Goal: Task Accomplishment & Management: Manage account settings

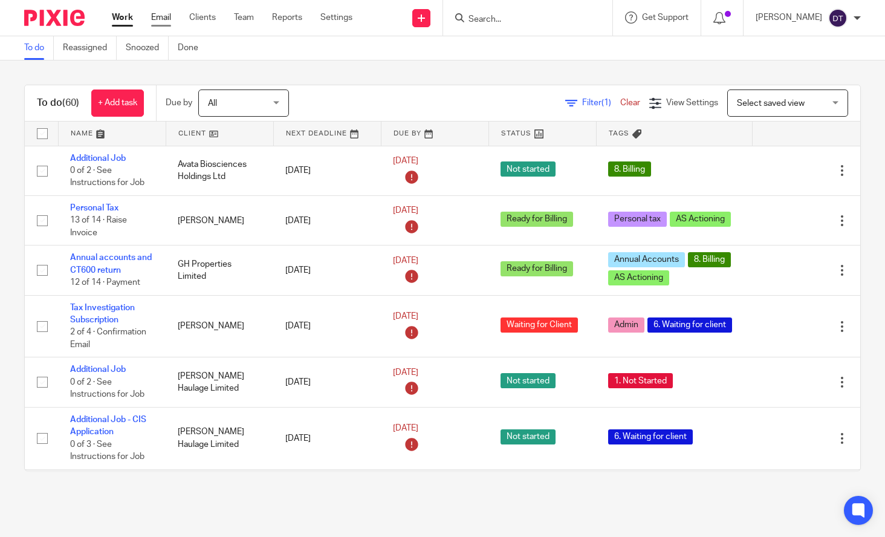
click at [165, 18] on link "Email" at bounding box center [161, 17] width 20 height 12
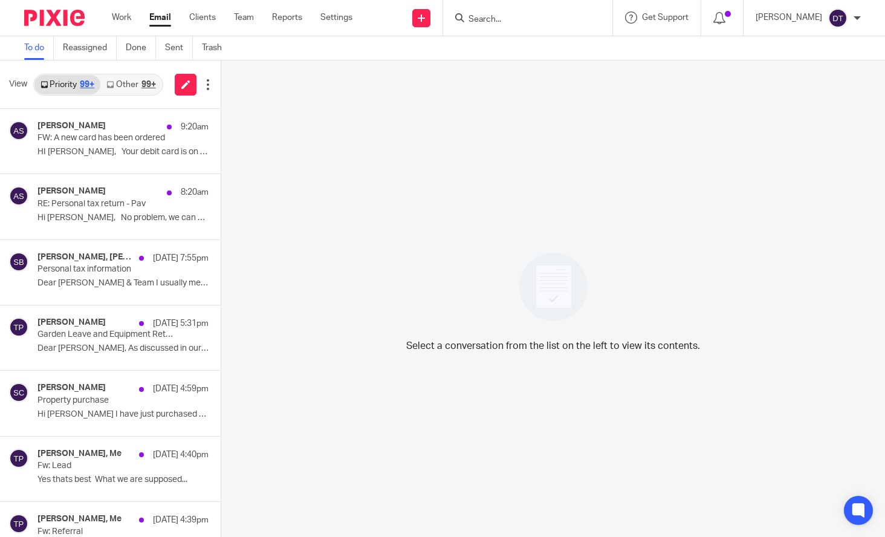
click at [137, 83] on link "Other 99+" at bounding box center [130, 84] width 61 height 19
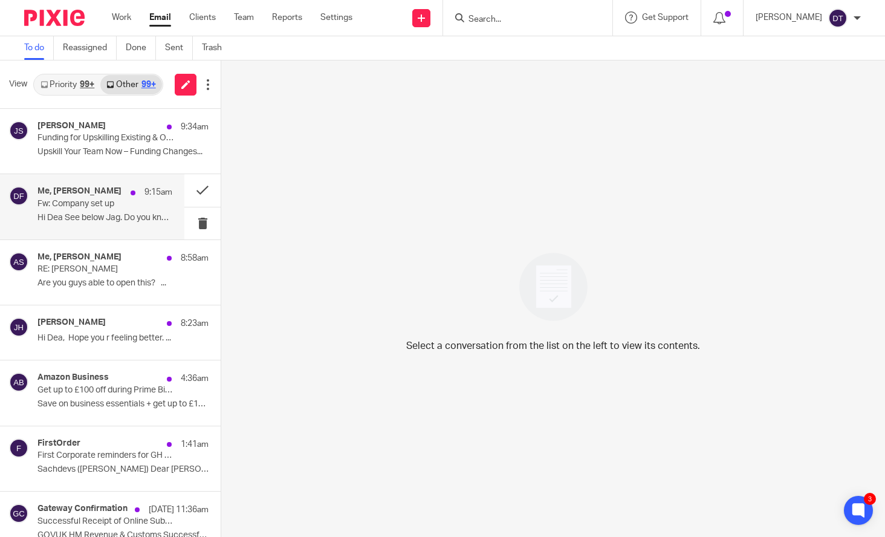
click at [102, 184] on div "Me, Dan Field 9:15am Fw: Company set up Hi Dea See below Jag. Do you know who's…" at bounding box center [92, 206] width 184 height 65
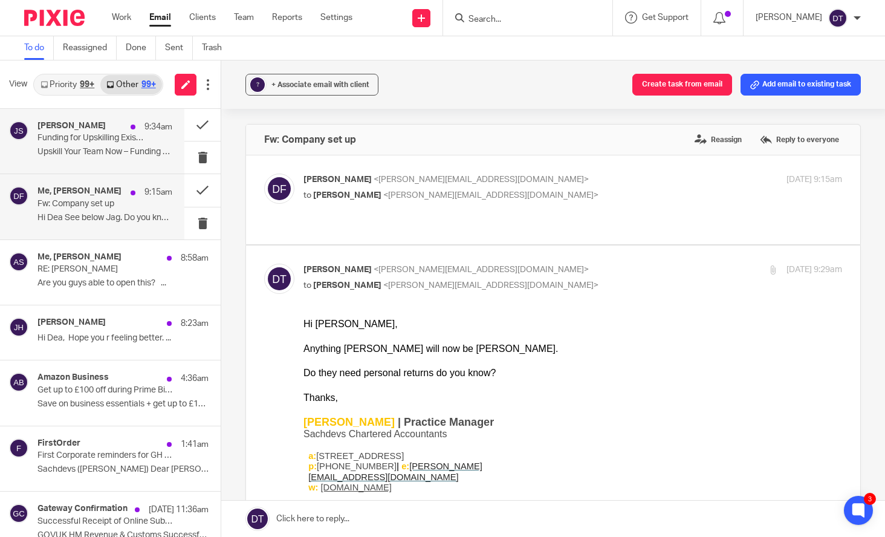
click at [114, 137] on p "Funding for Upskilling Existing & Older Staff Likely Ending 26th Nov" at bounding box center [91, 138] width 108 height 10
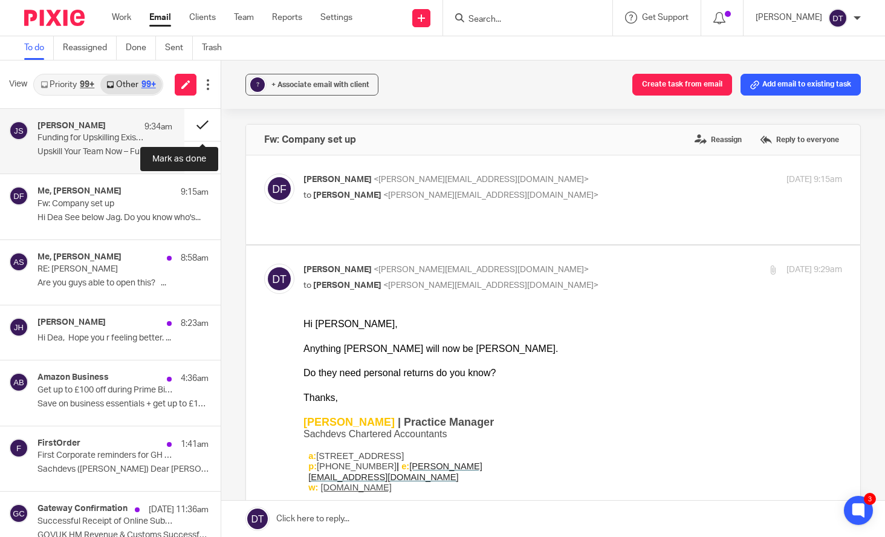
click at [201, 121] on button at bounding box center [202, 125] width 36 height 32
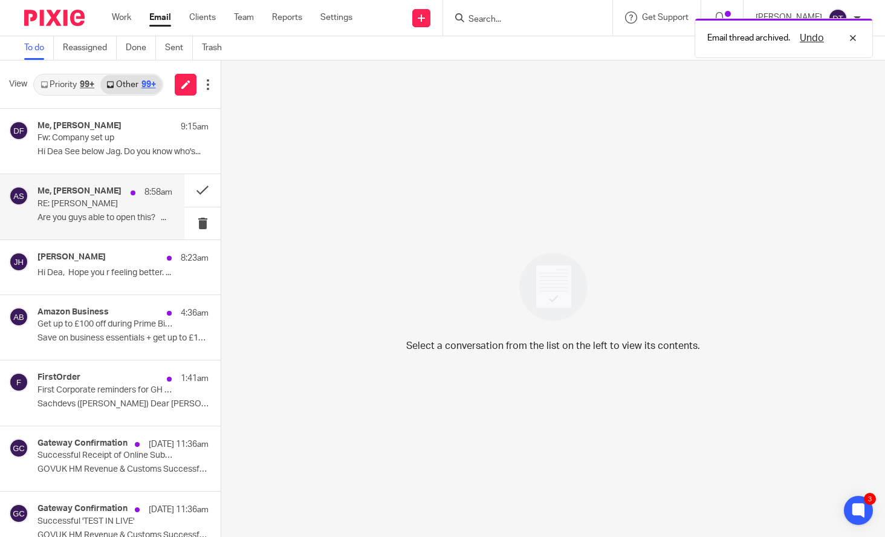
click at [102, 209] on div "Me, Arun Sachdev 8:58am RE: Roshni Patel Are you guys able to open this? ..." at bounding box center [104, 206] width 135 height 40
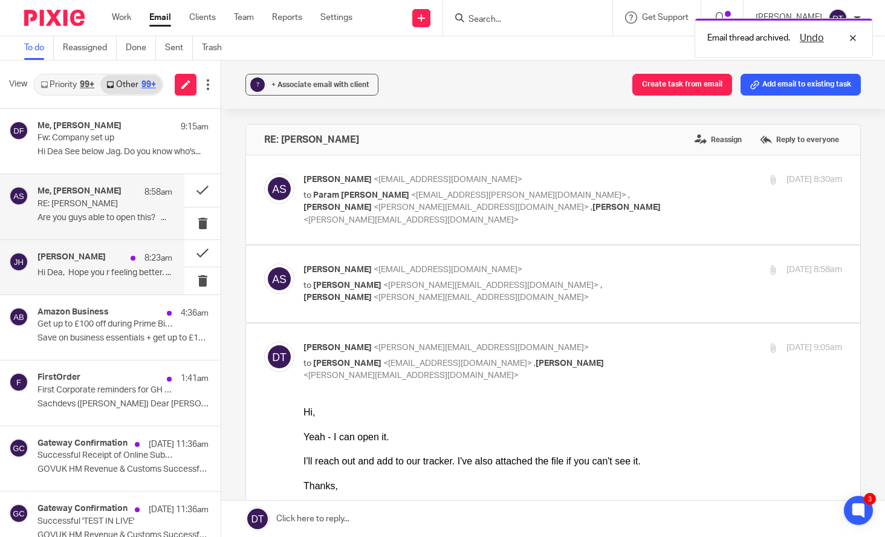
click at [102, 259] on div "Jodie Hall 8:23am" at bounding box center [104, 258] width 135 height 12
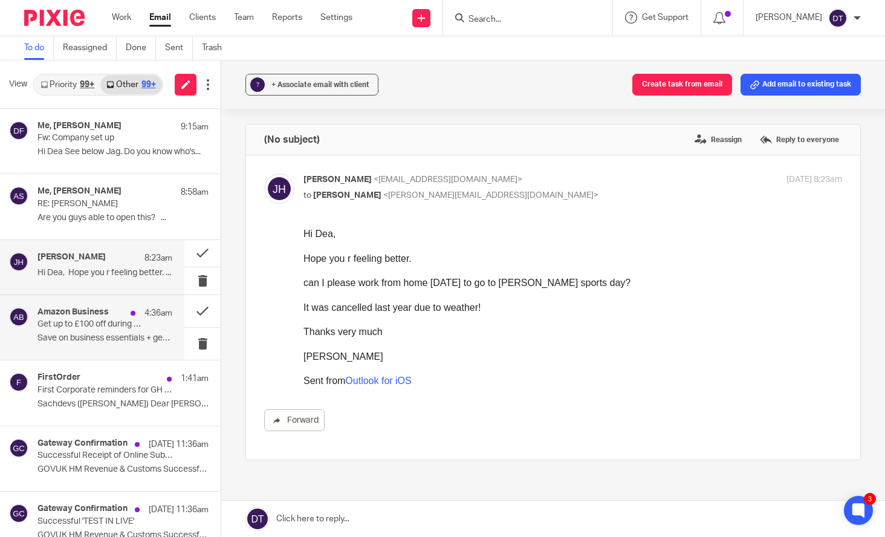
click at [103, 342] on p "Save on business essentials + get up to £100..." at bounding box center [104, 338] width 135 height 10
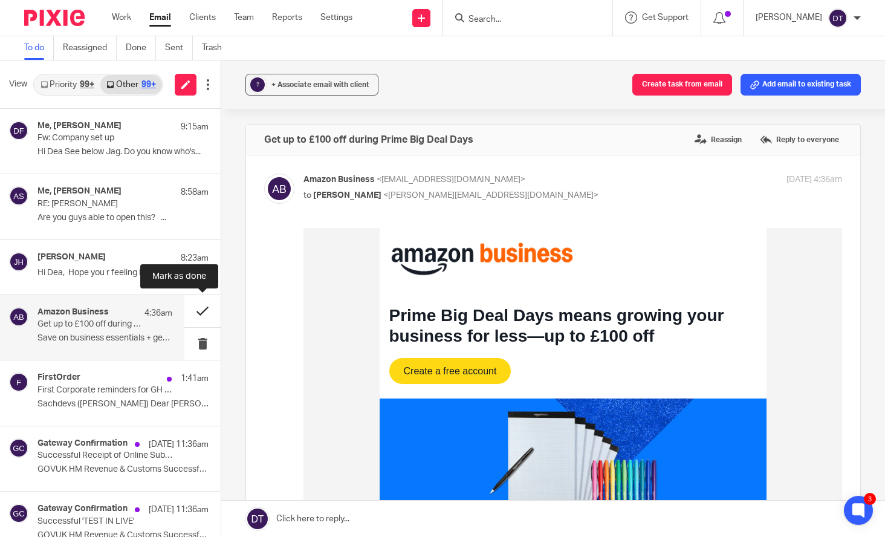
click at [205, 314] on button at bounding box center [202, 311] width 36 height 32
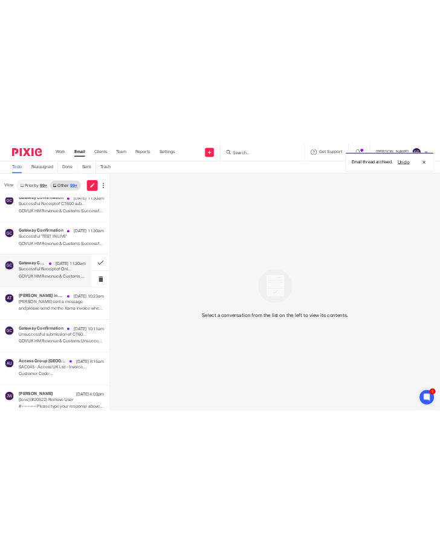
scroll to position [465, 0]
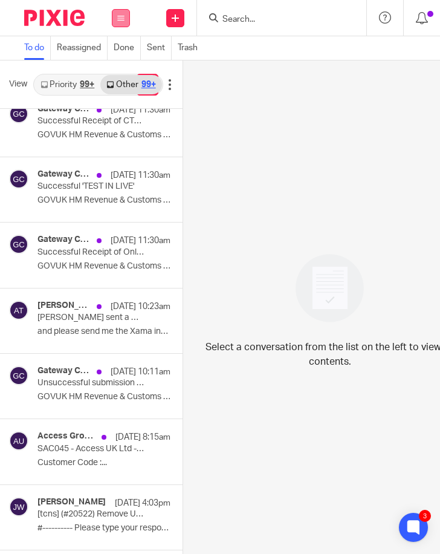
click at [121, 22] on button at bounding box center [121, 18] width 18 height 18
click at [114, 55] on link "Work" at bounding box center [114, 56] width 19 height 8
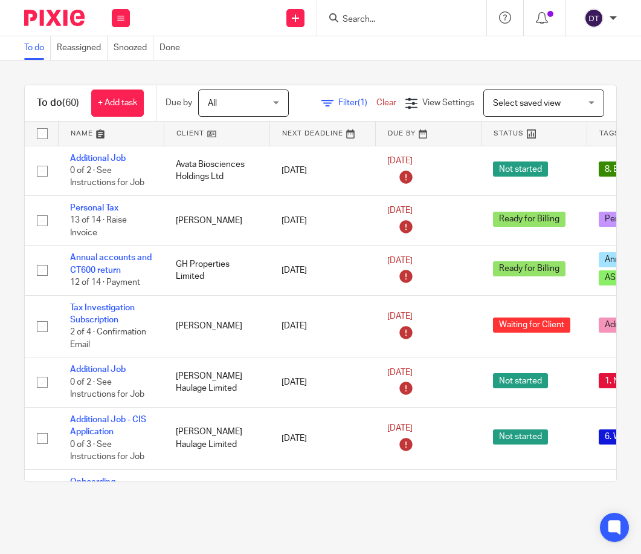
click at [104, 128] on link at bounding box center [111, 133] width 105 height 24
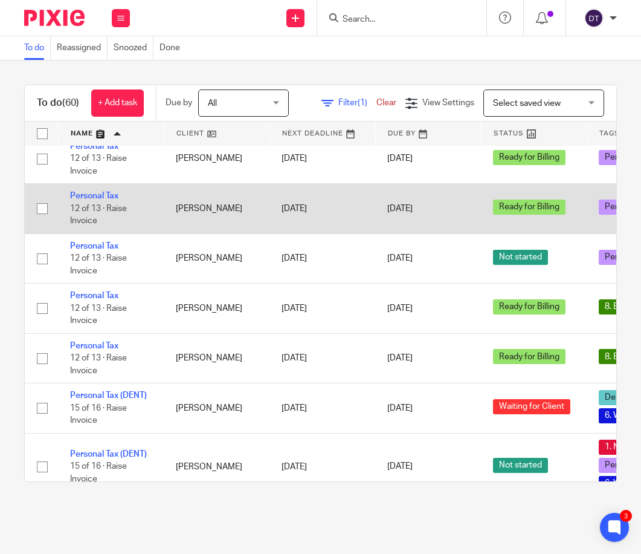
scroll to position [2441, 0]
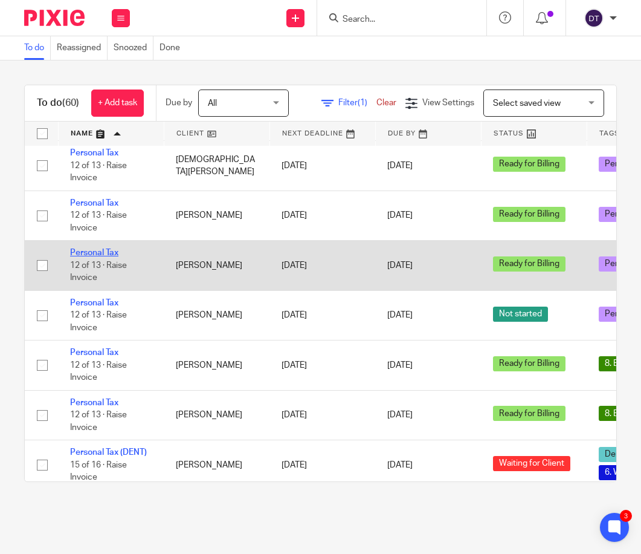
click at [106, 257] on link "Personal Tax" at bounding box center [94, 252] width 48 height 8
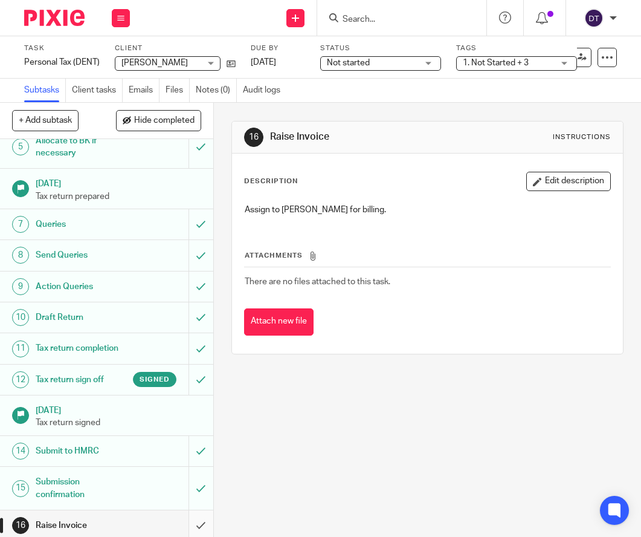
scroll to position [168, 0]
click at [200, 517] on input "submit" at bounding box center [106, 526] width 213 height 30
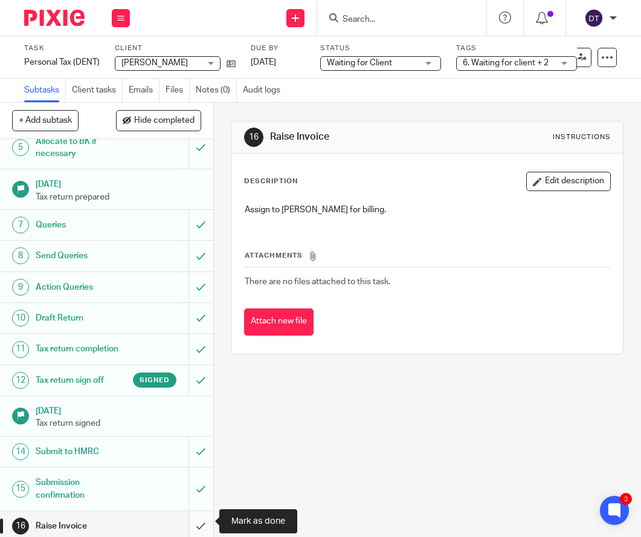
click at [198, 519] on input "submit" at bounding box center [106, 526] width 213 height 30
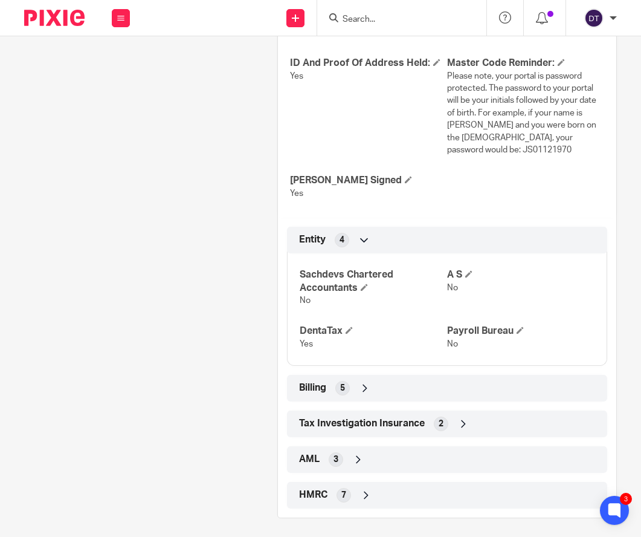
click at [358, 389] on div "Billing 5" at bounding box center [447, 388] width 302 height 21
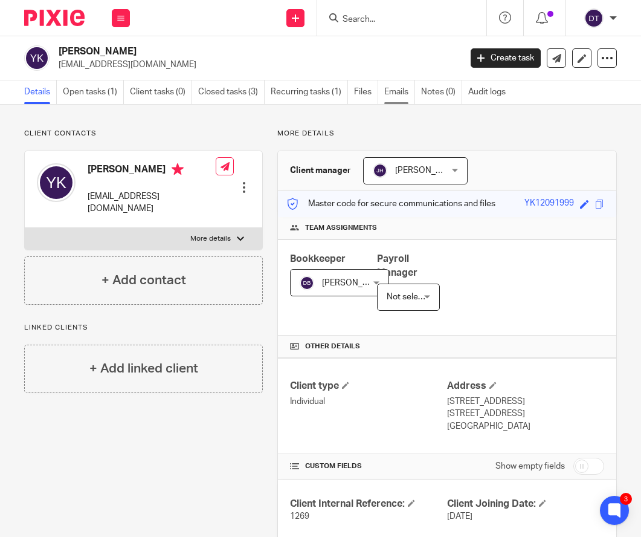
click at [399, 97] on link "Emails" at bounding box center [399, 92] width 31 height 24
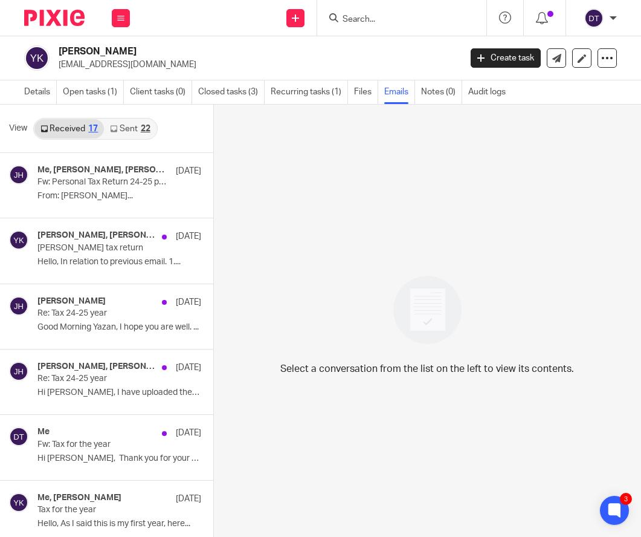
click at [134, 127] on link "Sent 22" at bounding box center [130, 128] width 52 height 19
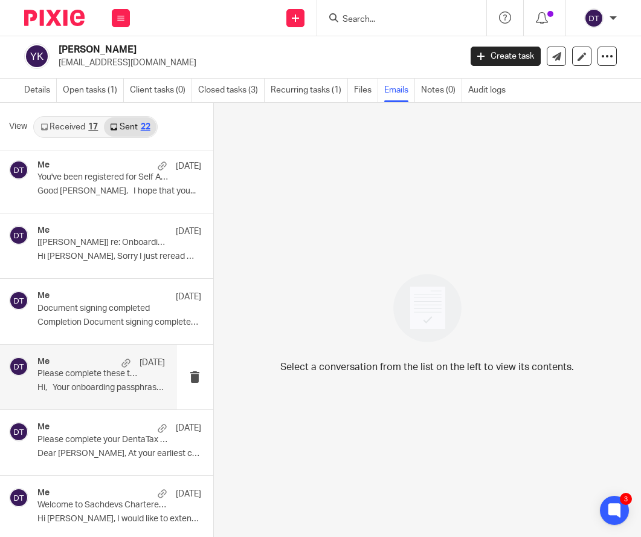
scroll to position [1050, 0]
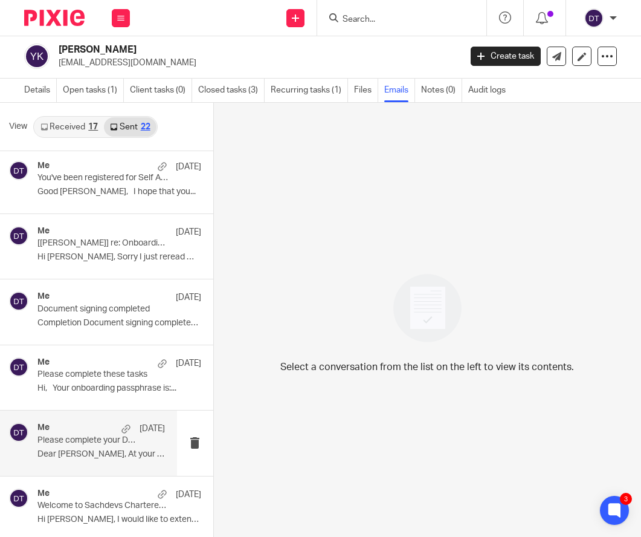
click at [89, 449] on p "Dear [PERSON_NAME], At your earliest convenience,..." at bounding box center [101, 454] width 128 height 10
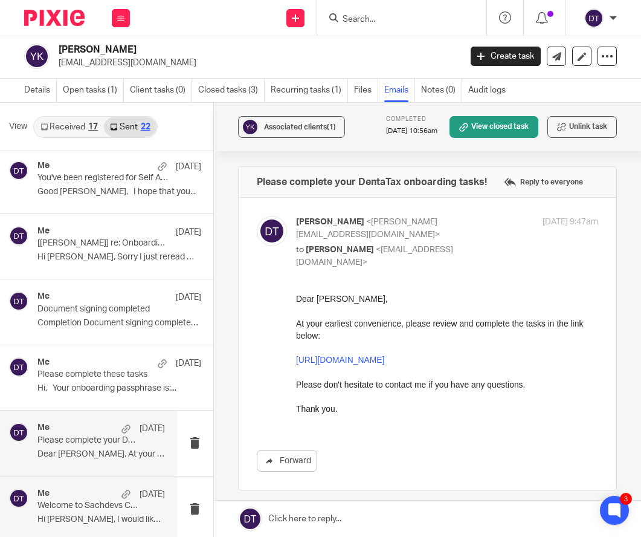
scroll to position [0, 0]
click at [85, 495] on div "Me 11 Jul 2024" at bounding box center [101, 494] width 128 height 12
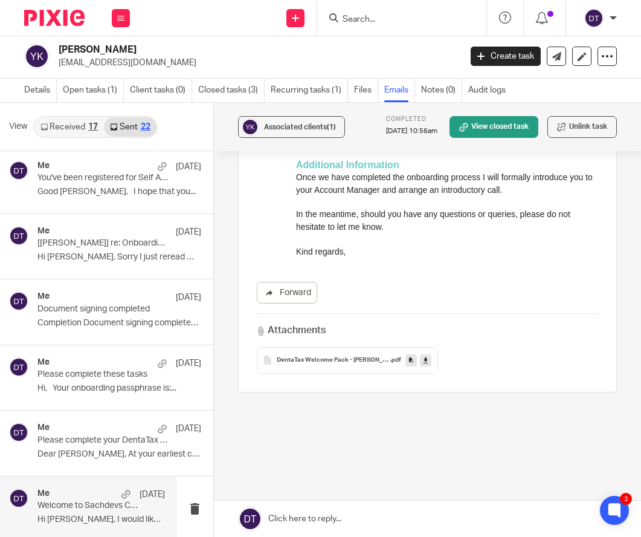
scroll to position [716, 0]
click at [351, 358] on span "DentaTax Welcome Pack - Yazan Kabbani" at bounding box center [334, 361] width 114 height 7
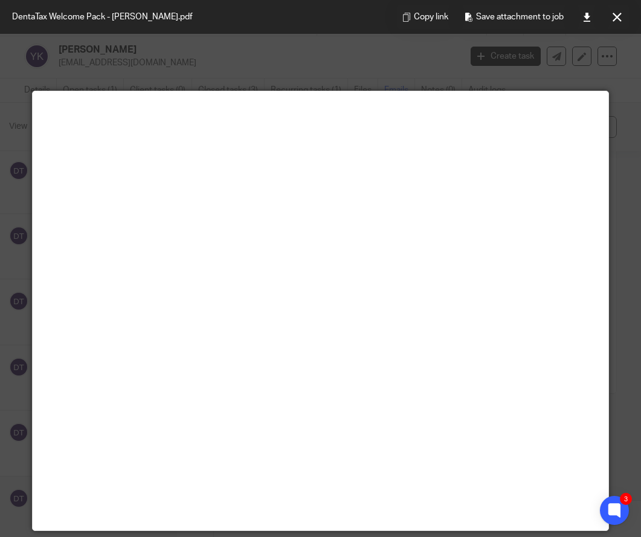
click at [420, 69] on div at bounding box center [320, 268] width 641 height 537
click at [613, 24] on button at bounding box center [617, 17] width 24 height 24
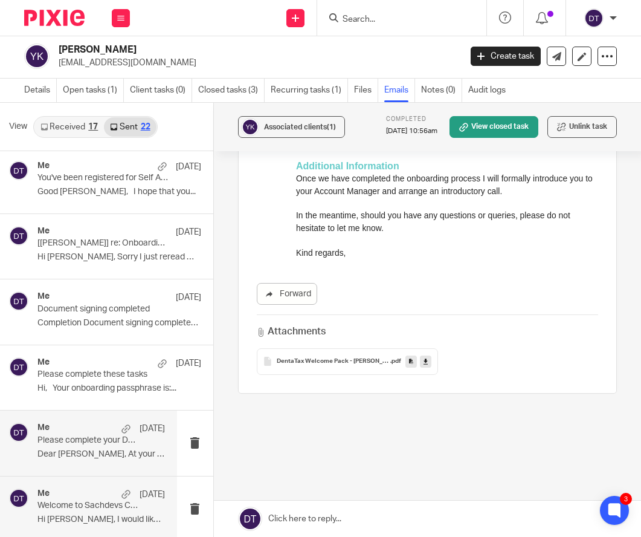
click at [93, 440] on p "Please complete your DentaTax onboarding tasks!" at bounding box center [88, 440] width 102 height 10
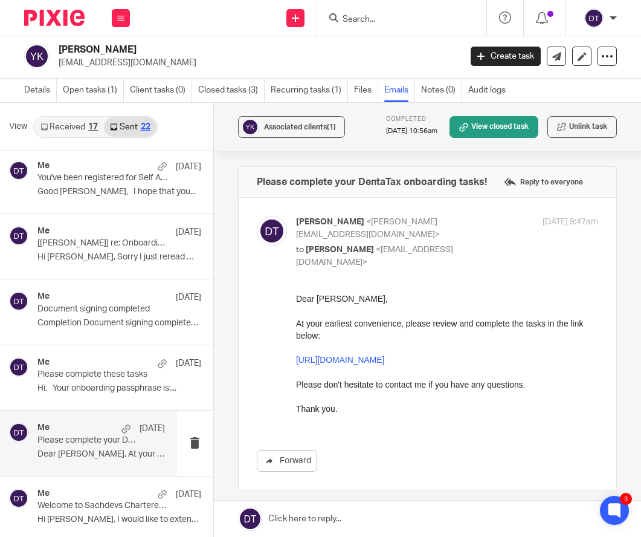
scroll to position [0, 0]
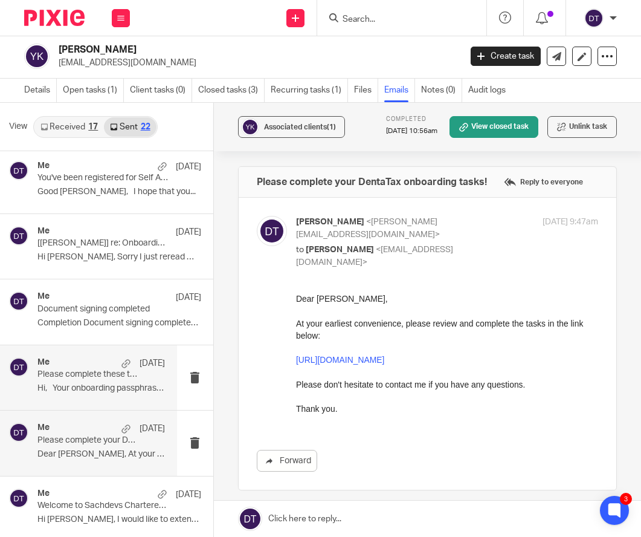
click at [96, 374] on p "Please complete these tasks" at bounding box center [88, 374] width 102 height 10
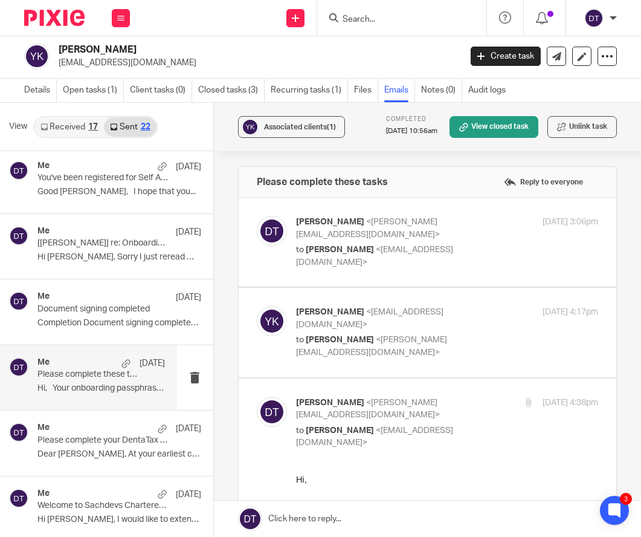
click at [348, 334] on p "to Deanna Templeton <deanna@sachdevs-ca.com>" at bounding box center [397, 346] width 202 height 25
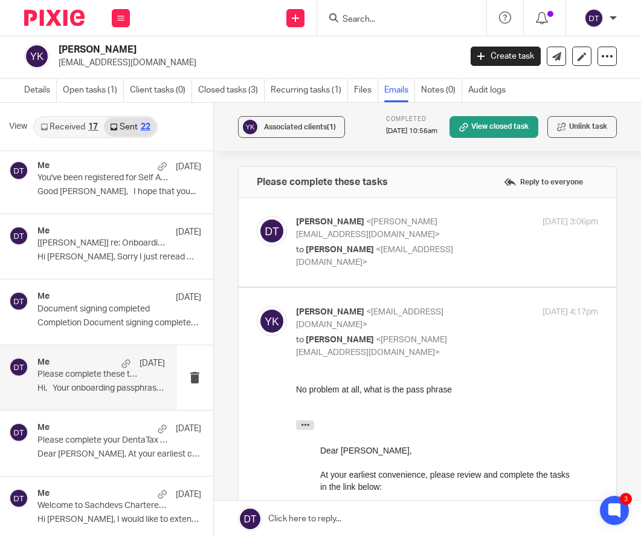
click at [348, 334] on p "to Deanna Templeton <deanna@sachdevs-ca.com>" at bounding box center [397, 346] width 202 height 25
checkbox input "false"
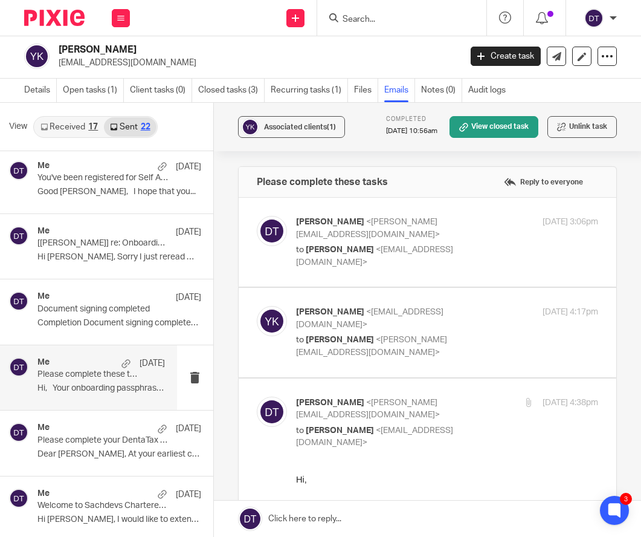
click at [382, 245] on span "<yazank@virginmedia.com>" at bounding box center [374, 255] width 157 height 21
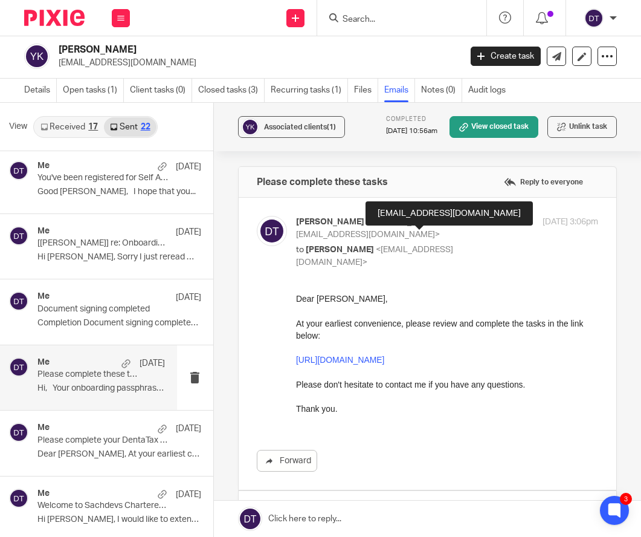
click at [383, 245] on span "<yazank@virginmedia.com>" at bounding box center [374, 255] width 157 height 21
checkbox input "false"
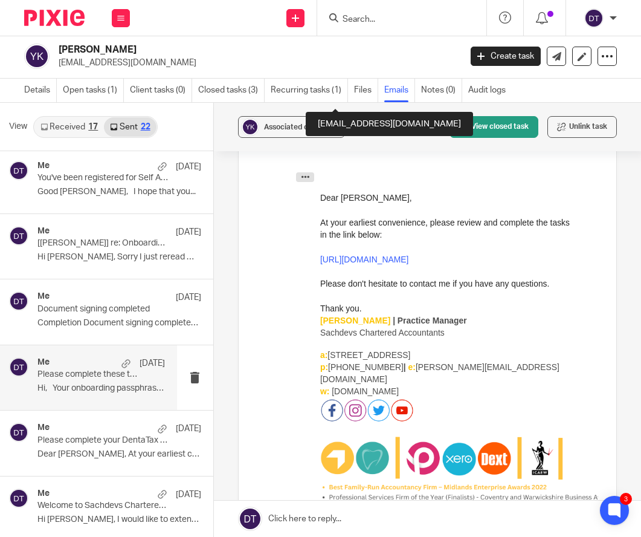
scroll to position [930, 0]
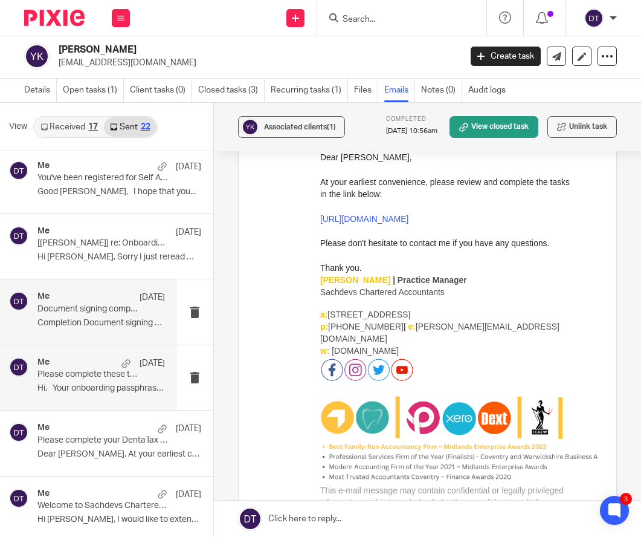
click at [81, 304] on p "Document signing completed" at bounding box center [88, 309] width 102 height 10
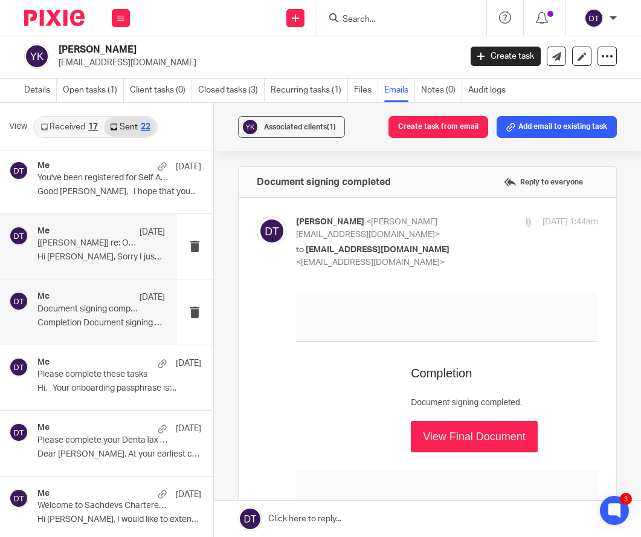
scroll to position [0, 0]
click at [140, 230] on p "25 Jul 2024" at bounding box center [152, 232] width 25 height 12
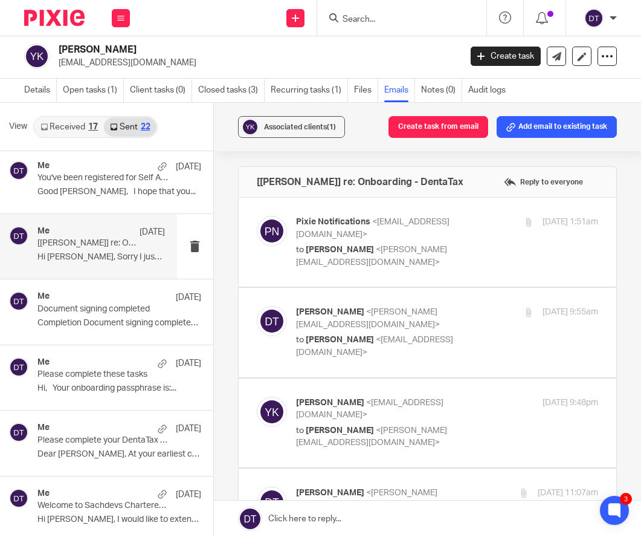
click at [383, 308] on span "<deanna@sachdevs-ca.com>" at bounding box center [368, 318] width 144 height 21
checkbox input "true"
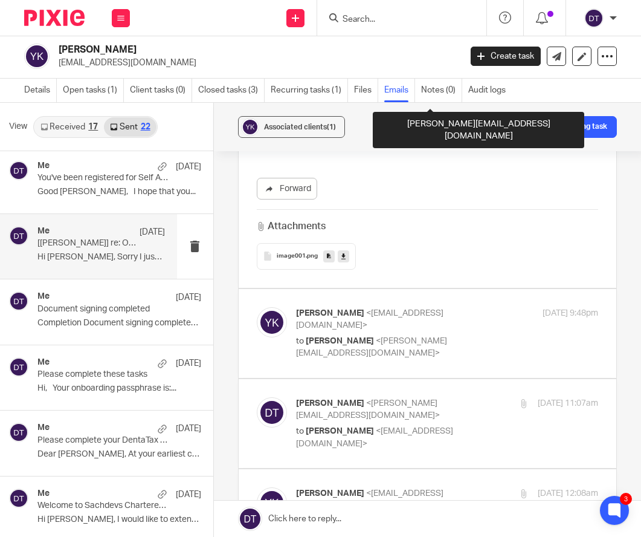
scroll to position [1179, 0]
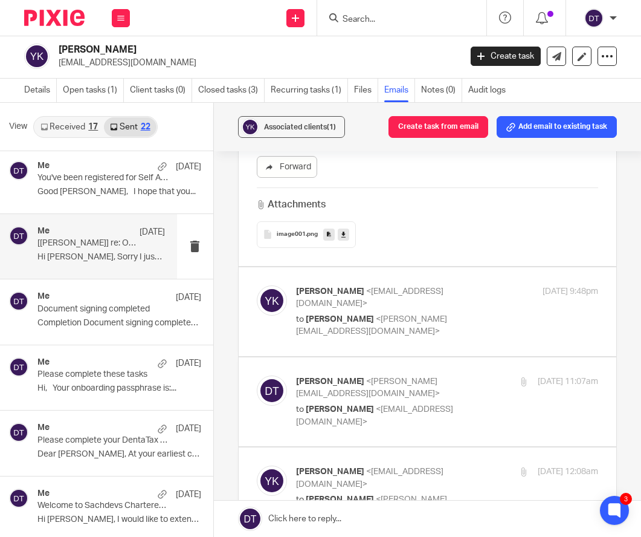
click at [482, 297] on label at bounding box center [428, 311] width 378 height 89
click at [257, 285] on input "checkbox" at bounding box center [256, 285] width 1 height 1
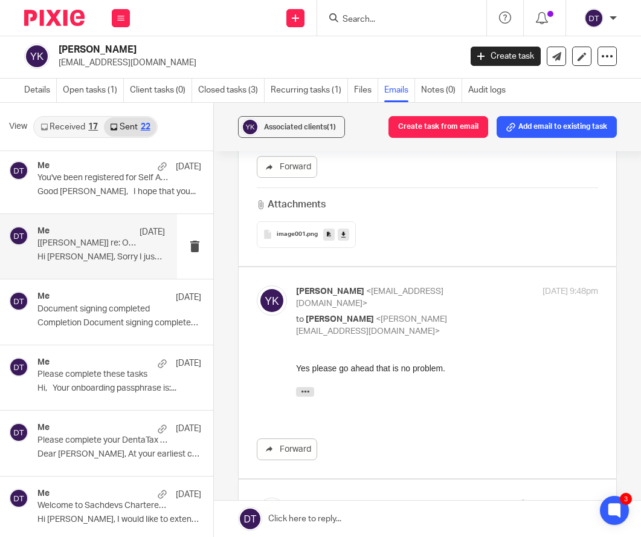
scroll to position [0, 0]
click at [447, 315] on span "<deanna@sachdevs-ca.com>" at bounding box center [371, 325] width 151 height 21
checkbox input "false"
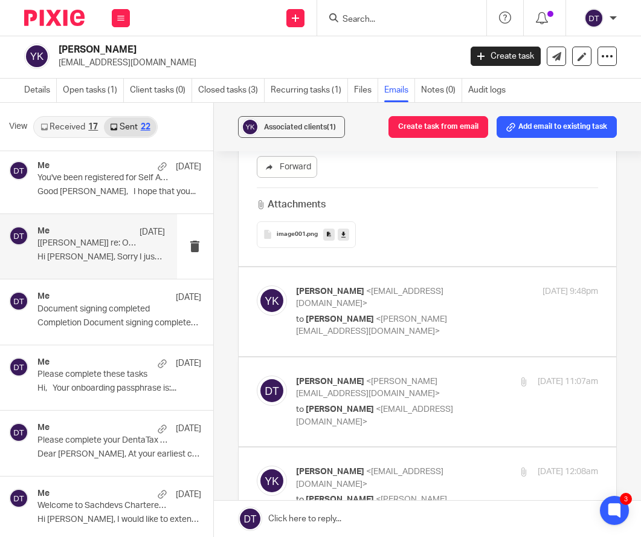
click at [442, 405] on span "<yazank@virginmedia.com>" at bounding box center [374, 415] width 157 height 21
checkbox input "true"
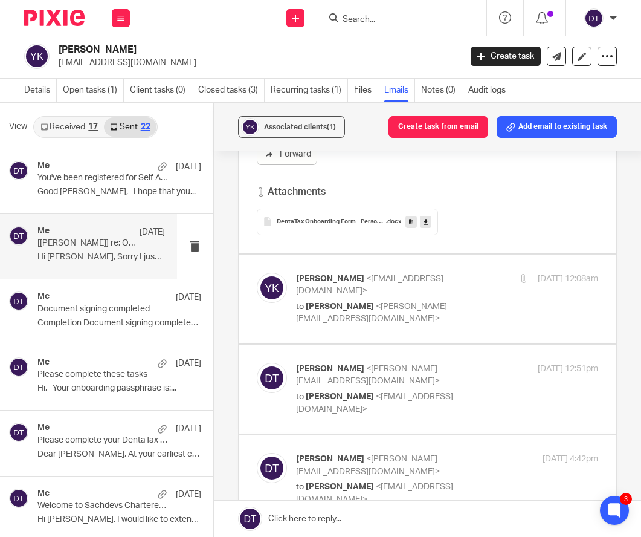
scroll to position [1655, 0]
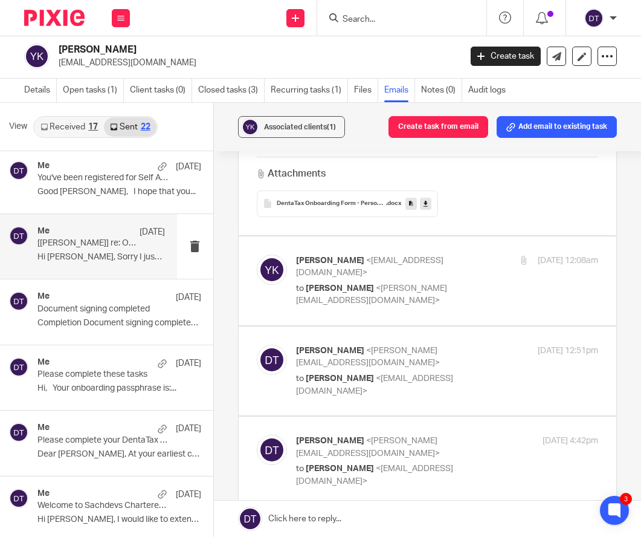
click at [429, 527] on span "<yazank@virginmedia.com>" at bounding box center [369, 537] width 147 height 21
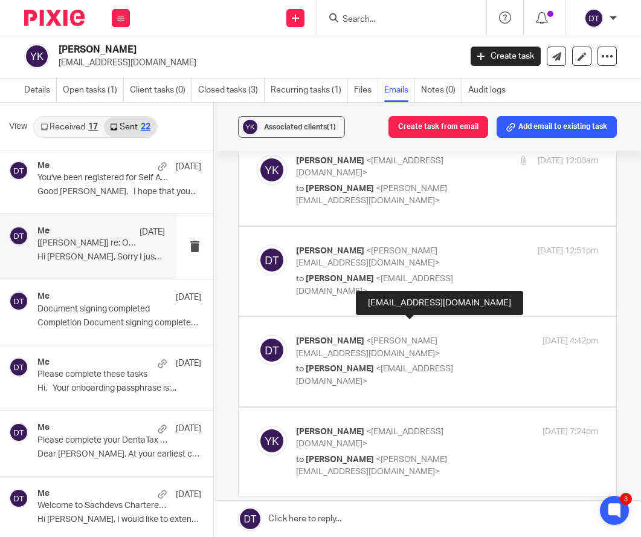
scroll to position [1754, 0]
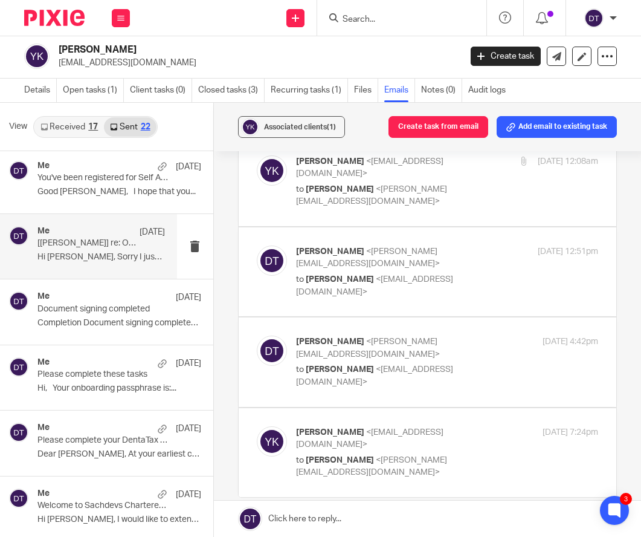
click at [447, 456] on span "<deanna@sachdevs-ca.com>" at bounding box center [371, 466] width 151 height 21
checkbox input "true"
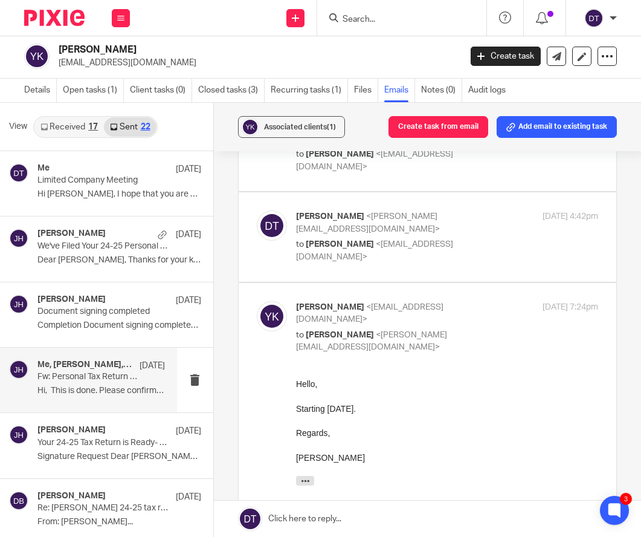
scroll to position [0, 0]
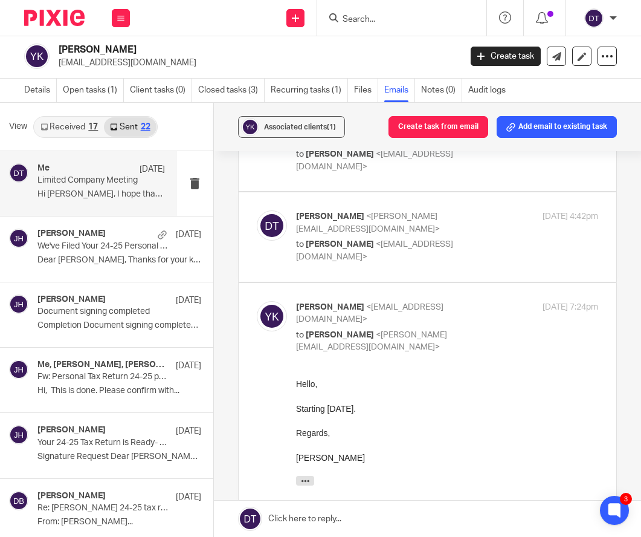
click at [82, 192] on p "Hi Yazan, I hope that you are well. Jodie..." at bounding box center [101, 194] width 128 height 10
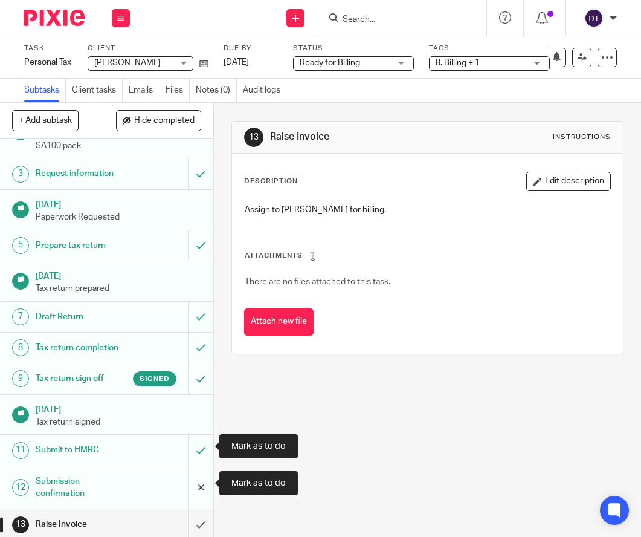
scroll to position [63, 0]
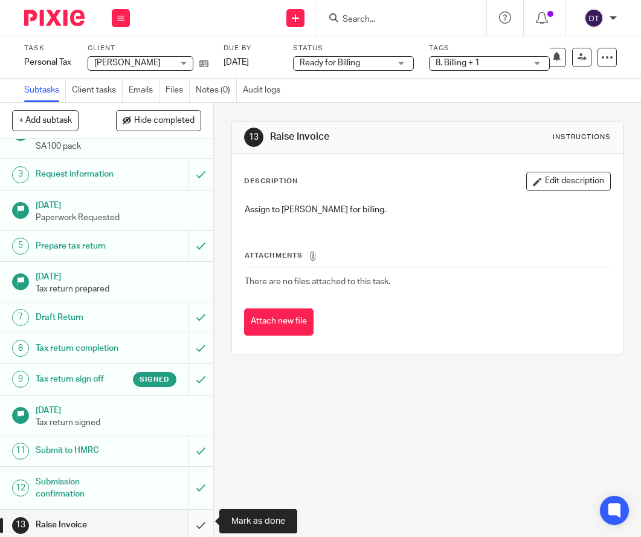
click at [198, 515] on input "submit" at bounding box center [106, 524] width 213 height 30
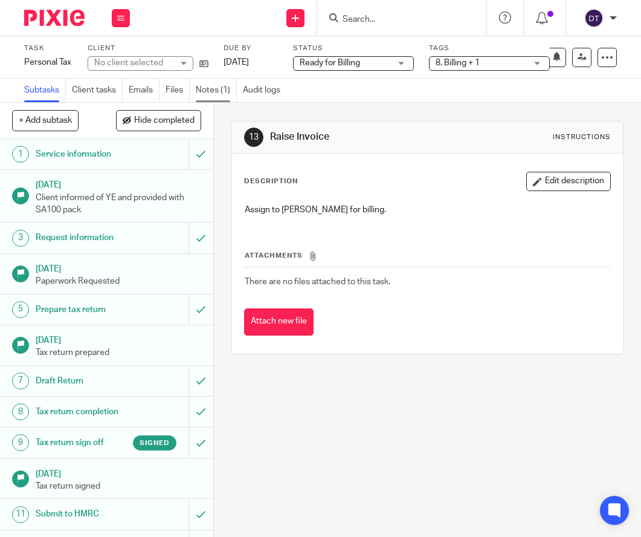
click at [226, 86] on link "Notes (1)" at bounding box center [216, 91] width 41 height 24
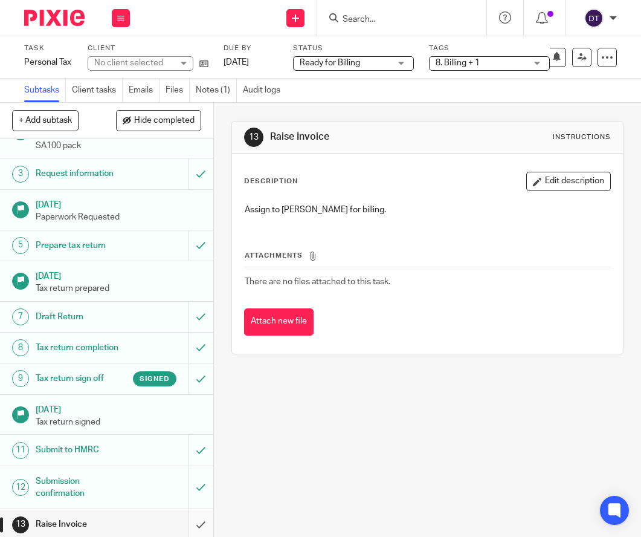
scroll to position [63, 0]
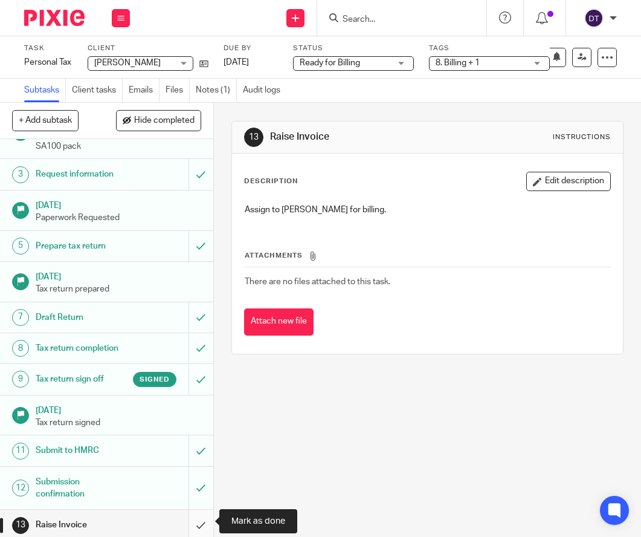
click at [199, 520] on input "submit" at bounding box center [106, 524] width 213 height 30
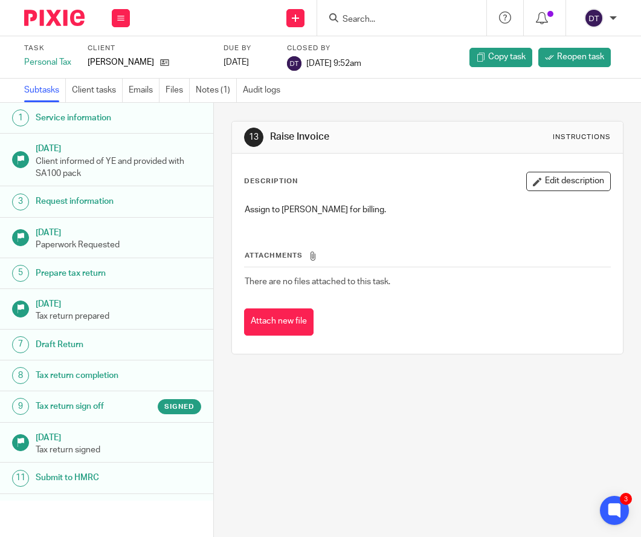
click at [377, 20] on input "Search" at bounding box center [395, 20] width 109 height 11
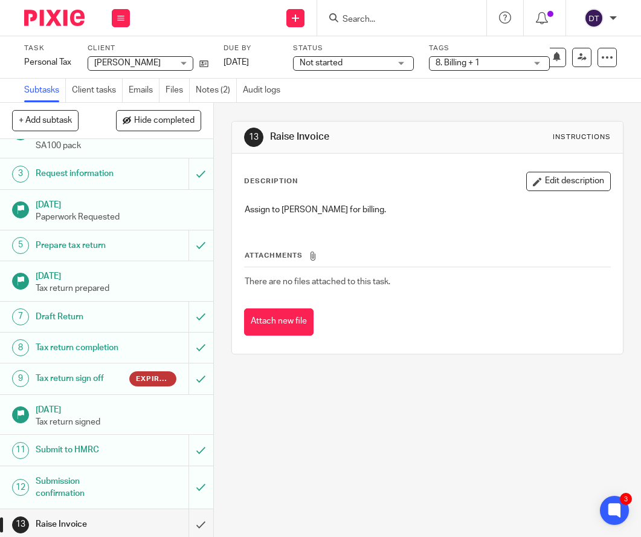
scroll to position [63, 0]
click at [225, 88] on link "Notes (2)" at bounding box center [216, 91] width 41 height 24
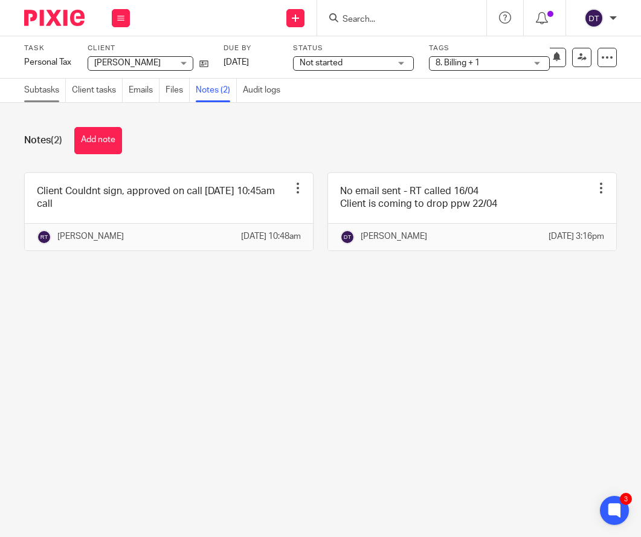
click at [51, 99] on link "Subtasks" at bounding box center [45, 91] width 42 height 24
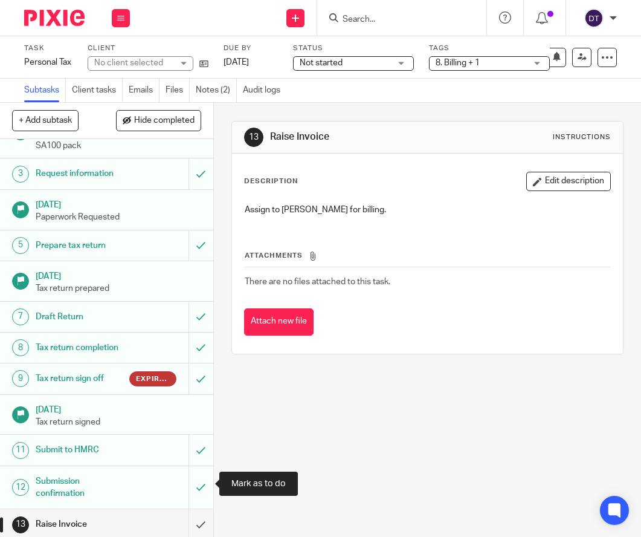
scroll to position [63, 0]
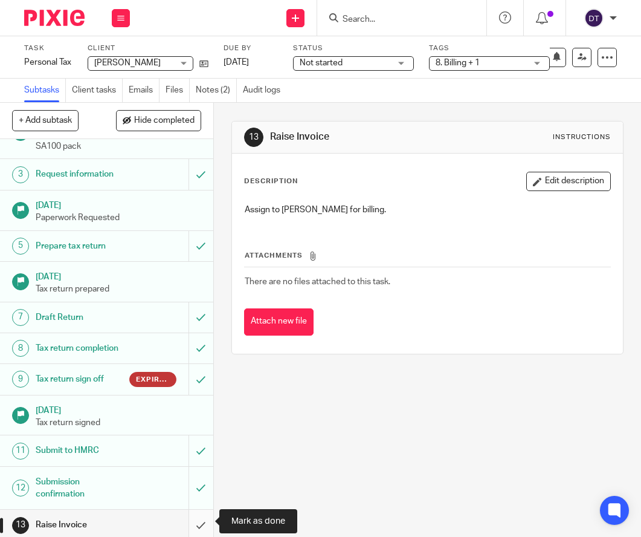
click at [196, 524] on input "submit" at bounding box center [106, 524] width 213 height 30
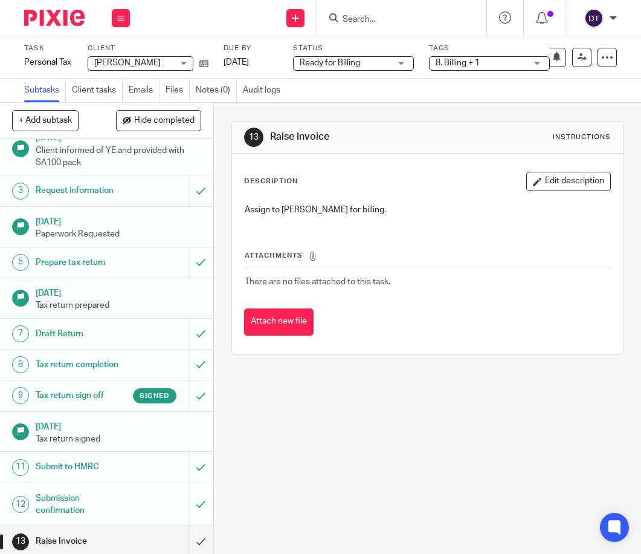
scroll to position [47, 0]
click at [381, 18] on input "Search" at bounding box center [395, 20] width 109 height 11
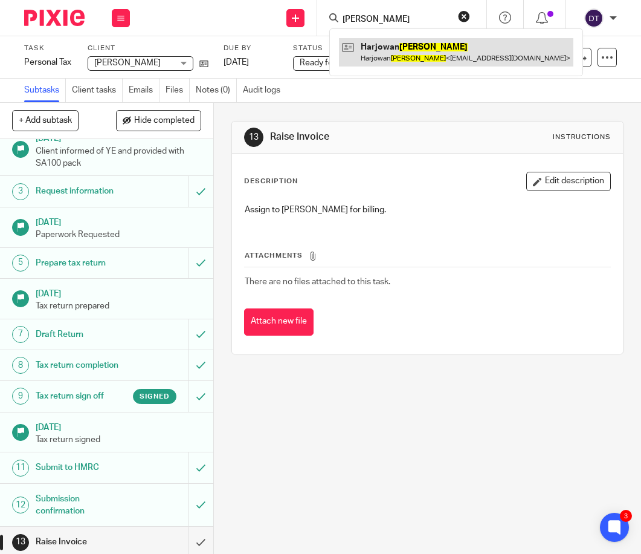
type input "[PERSON_NAME]"
click at [390, 46] on link at bounding box center [456, 52] width 234 height 28
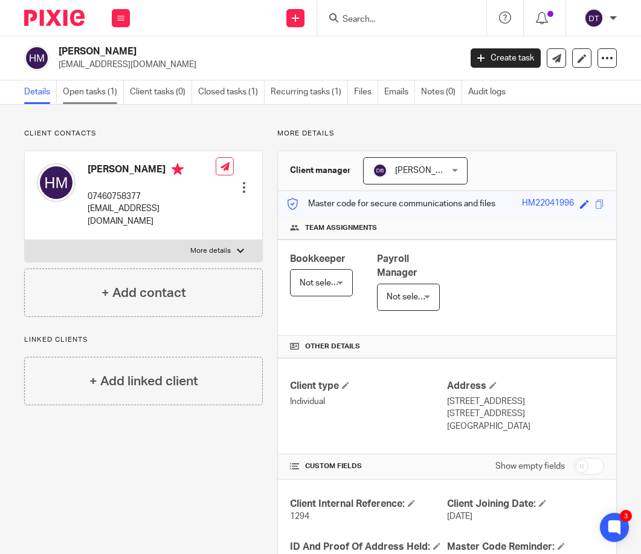
click at [108, 103] on link "Open tasks (1)" at bounding box center [93, 92] width 61 height 24
click at [400, 92] on link "Emails" at bounding box center [399, 92] width 31 height 24
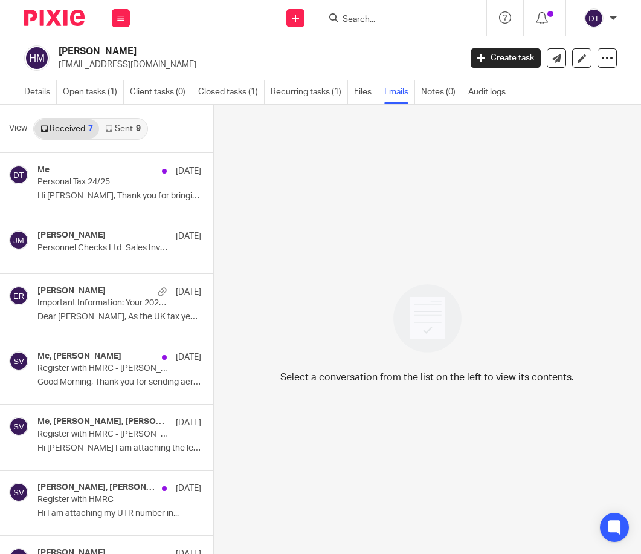
click at [113, 138] on div "Received 7 Sent 9" at bounding box center [90, 129] width 115 height 22
click at [128, 120] on link "Sent 9" at bounding box center [122, 128] width 47 height 19
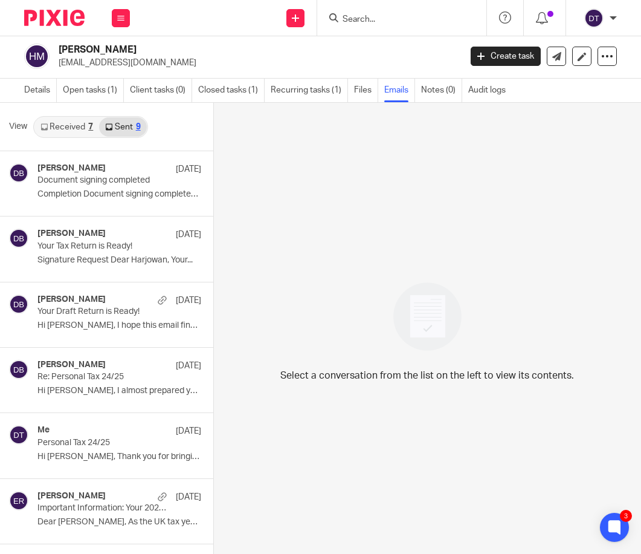
click at [76, 135] on link "Received 7" at bounding box center [66, 126] width 65 height 19
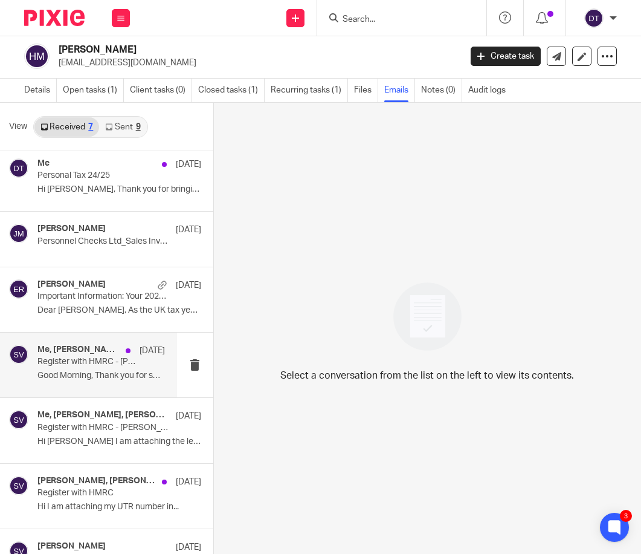
scroll to position [0, 0]
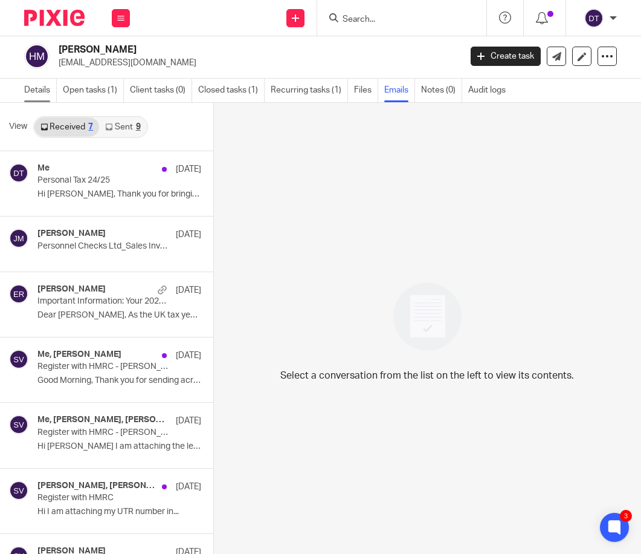
click at [42, 93] on link "Details" at bounding box center [40, 91] width 33 height 24
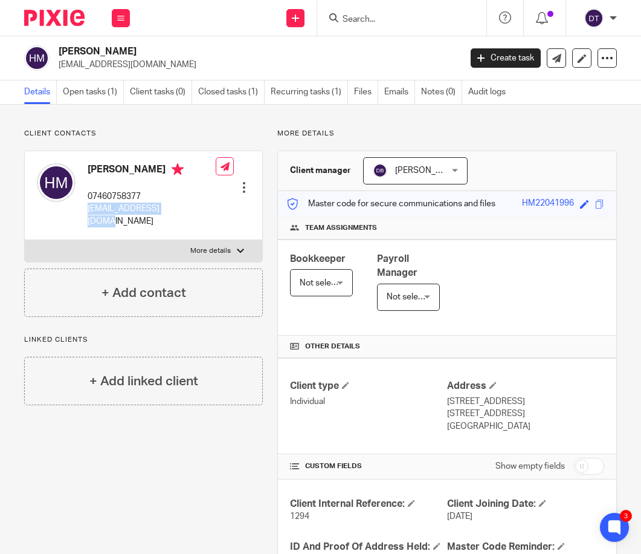
drag, startPoint x: 87, startPoint y: 209, endPoint x: 186, endPoint y: 212, distance: 98.6
click at [186, 212] on div "[PERSON_NAME] 07460758377 [EMAIL_ADDRESS][DOMAIN_NAME] Edit contact Create clie…" at bounding box center [144, 195] width 238 height 89
copy p "[EMAIL_ADDRESS][DOMAIN_NAME]"
click at [86, 90] on link "Open tasks (1)" at bounding box center [93, 92] width 61 height 24
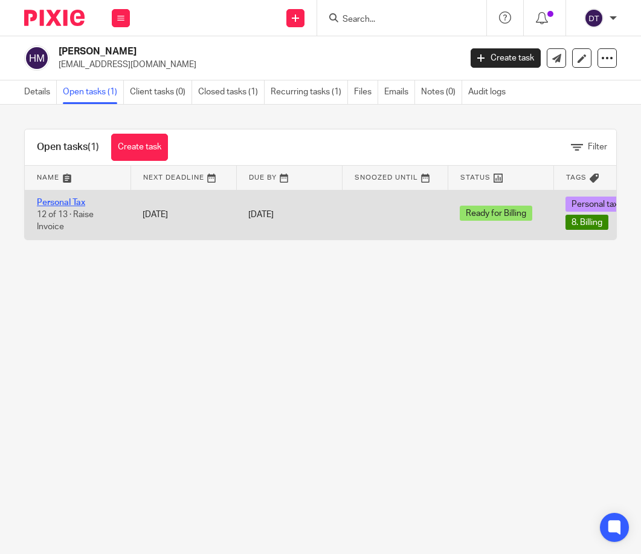
click at [61, 203] on link "Personal Tax" at bounding box center [61, 202] width 48 height 8
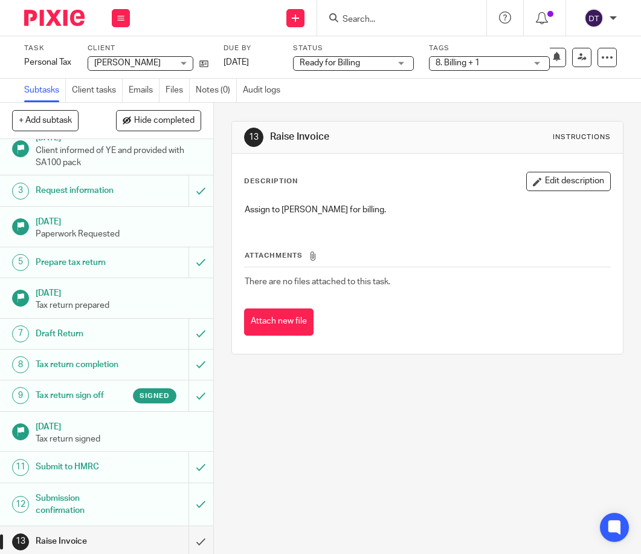
scroll to position [47, 0]
click at [198, 537] on input "submit" at bounding box center [106, 541] width 213 height 30
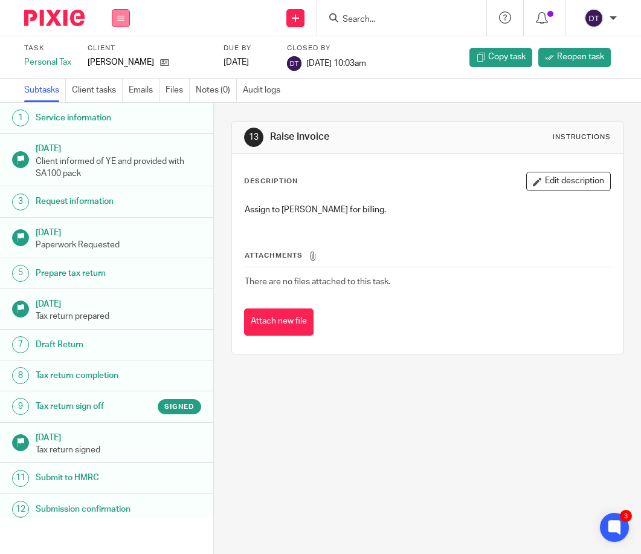
click at [117, 13] on button at bounding box center [121, 18] width 18 height 18
click at [112, 57] on link "Work" at bounding box center [115, 56] width 21 height 8
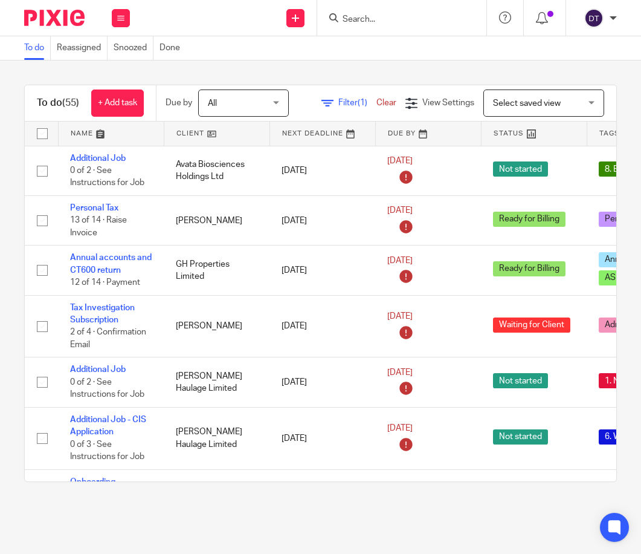
click at [111, 140] on link at bounding box center [111, 133] width 105 height 24
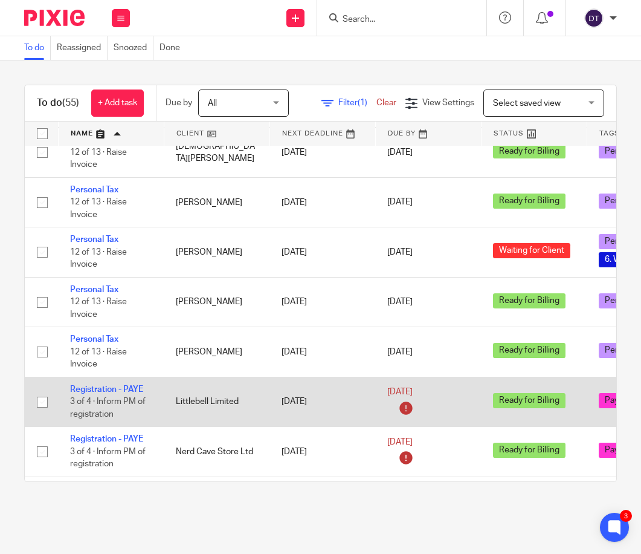
scroll to position [2353, 0]
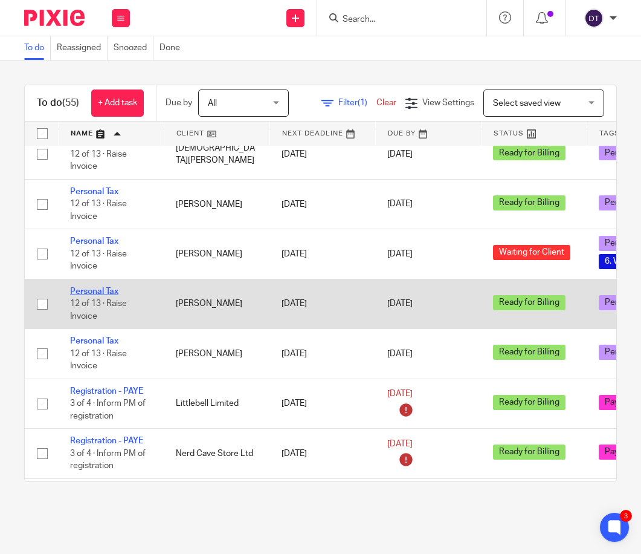
click at [108, 296] on link "Personal Tax" at bounding box center [94, 291] width 48 height 8
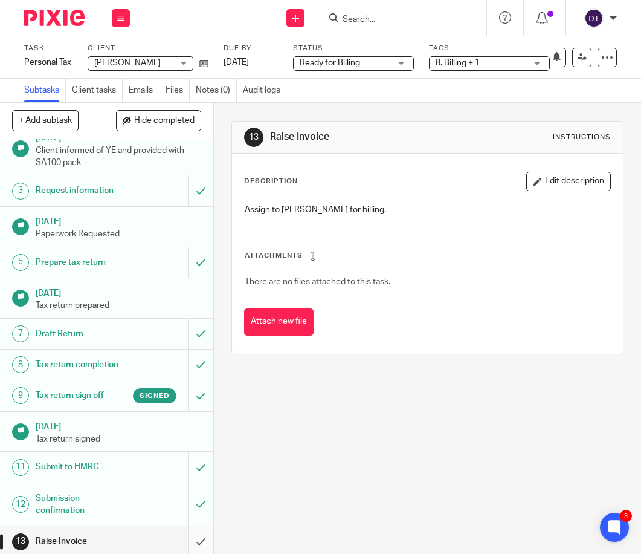
scroll to position [47, 0]
click at [202, 537] on input "submit" at bounding box center [106, 541] width 213 height 30
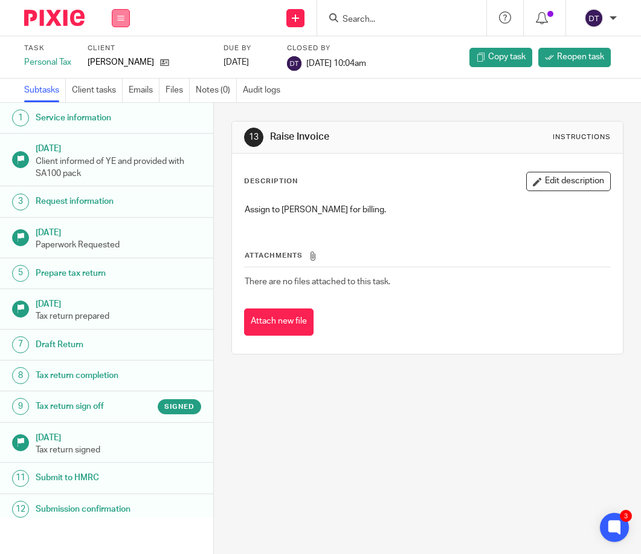
click at [116, 14] on button at bounding box center [121, 18] width 18 height 18
click at [123, 56] on link "Work" at bounding box center [115, 56] width 21 height 8
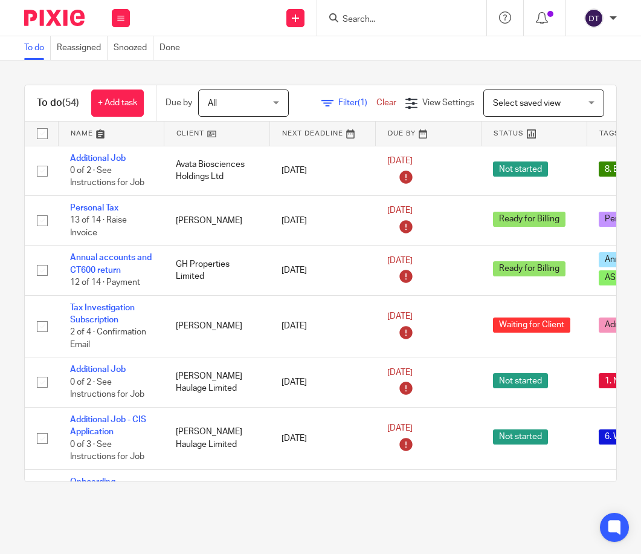
click at [95, 135] on link at bounding box center [111, 133] width 105 height 24
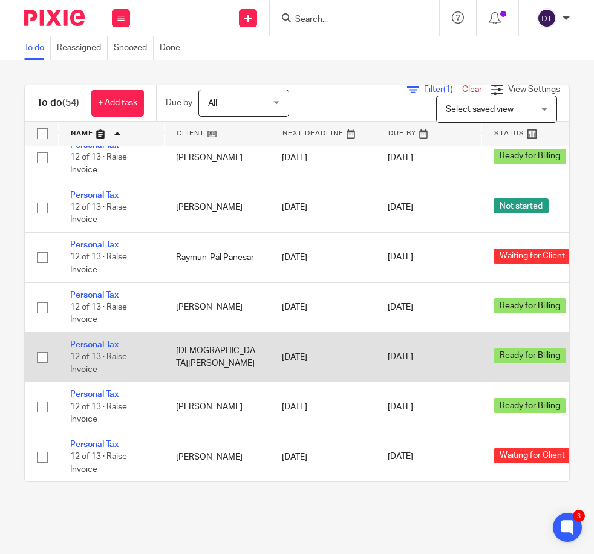
scroll to position [2092, 1]
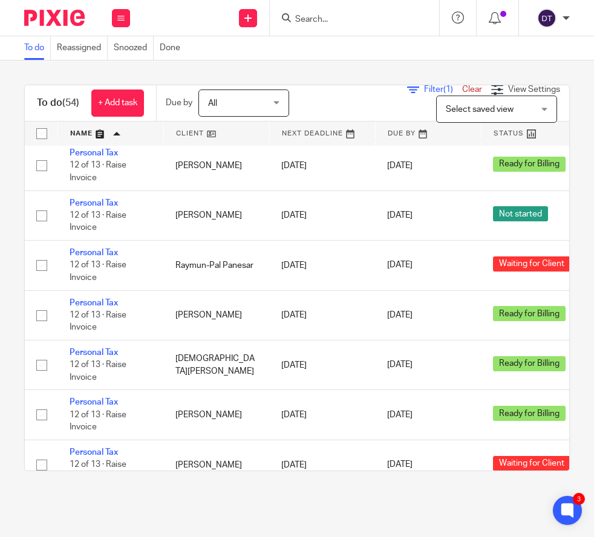
click at [351, 26] on div at bounding box center [354, 18] width 169 height 36
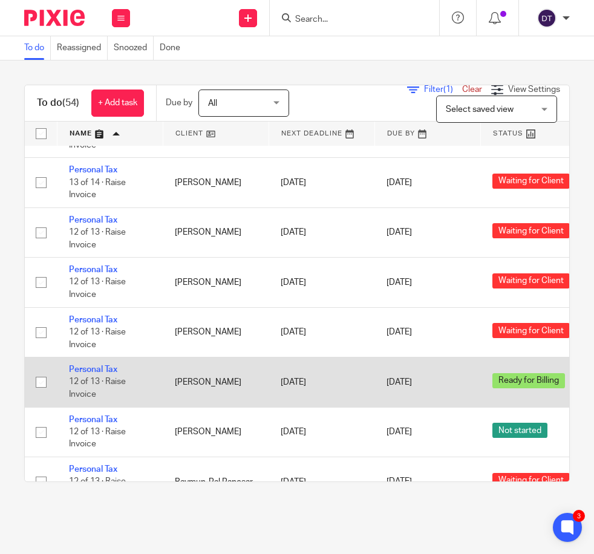
scroll to position [1869, 1]
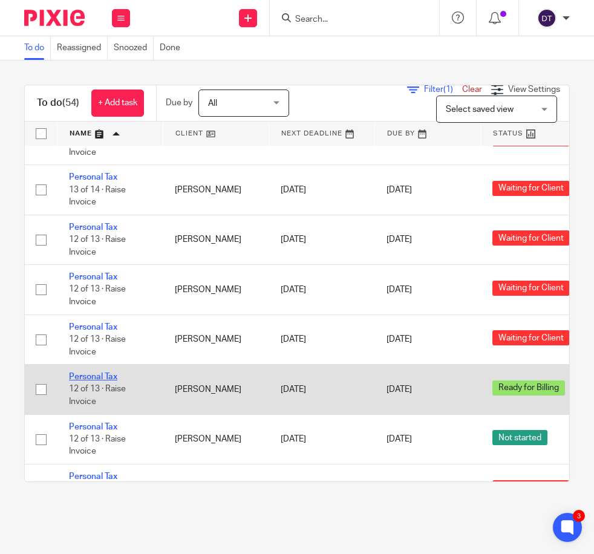
click at [97, 381] on link "Personal Tax" at bounding box center [93, 376] width 48 height 8
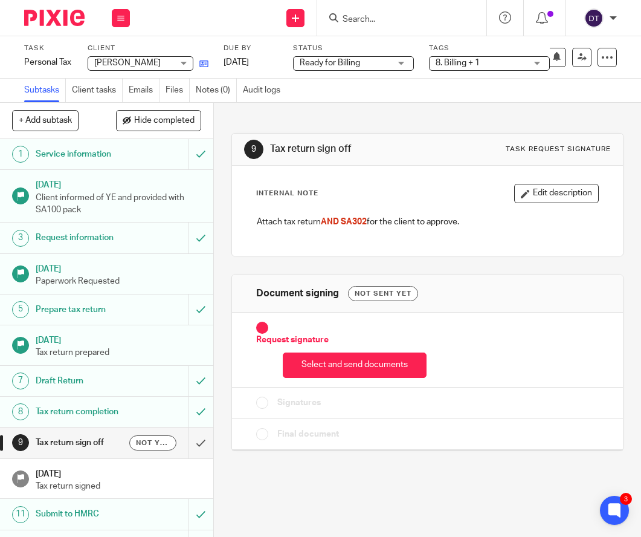
click at [205, 63] on icon at bounding box center [203, 63] width 9 height 9
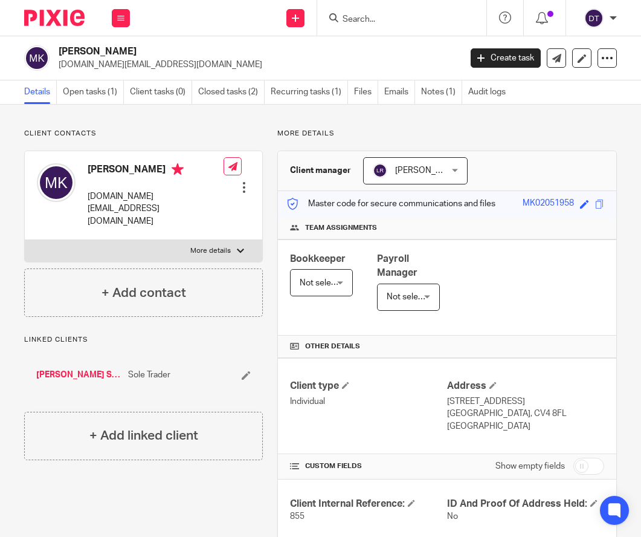
click at [189, 196] on p "[DOMAIN_NAME][EMAIL_ADDRESS][DOMAIN_NAME]" at bounding box center [156, 208] width 136 height 37
drag, startPoint x: 189, startPoint y: 196, endPoint x: 97, endPoint y: 199, distance: 91.3
click at [97, 199] on p "[DOMAIN_NAME][EMAIL_ADDRESS][DOMAIN_NAME]" at bounding box center [156, 208] width 136 height 37
click at [109, 94] on link "Open tasks (1)" at bounding box center [93, 92] width 61 height 24
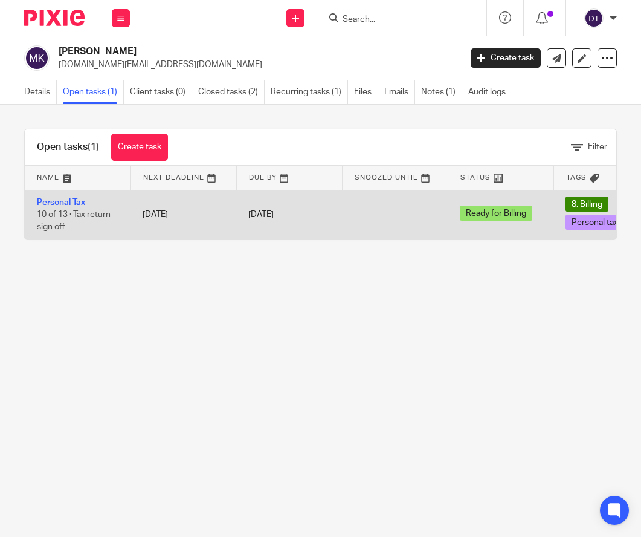
click at [56, 200] on link "Personal Tax" at bounding box center [61, 202] width 48 height 8
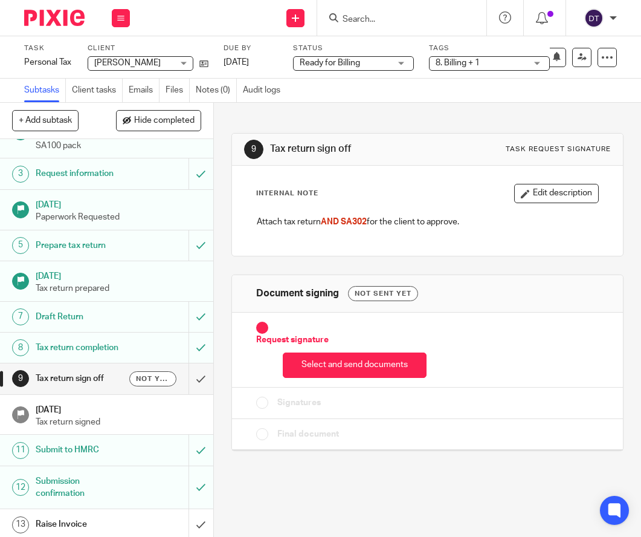
scroll to position [63, 0]
click at [172, 83] on link "Files" at bounding box center [178, 91] width 24 height 24
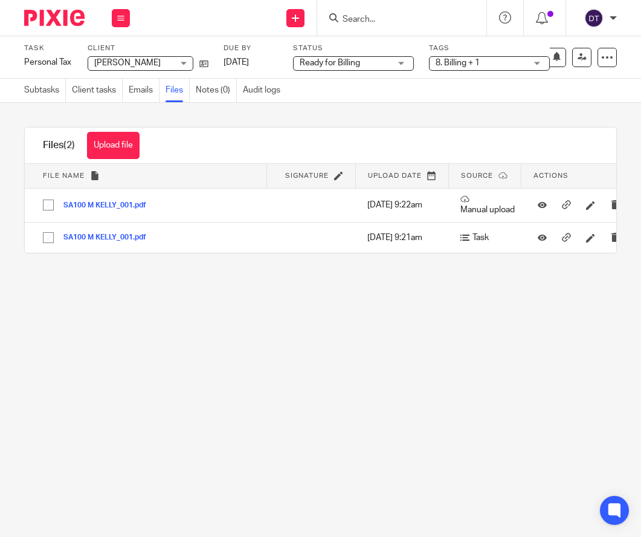
click at [157, 367] on main "Task Personal Tax Save Personal Tax 10 /13 Client [PERSON_NAME] [PERSON_NAME] N…" at bounding box center [320, 268] width 641 height 537
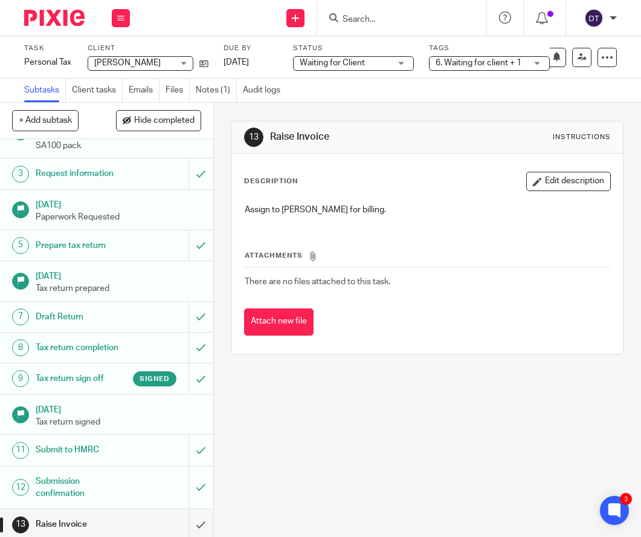
scroll to position [63, 0]
click at [214, 79] on link "Notes (1)" at bounding box center [216, 91] width 41 height 24
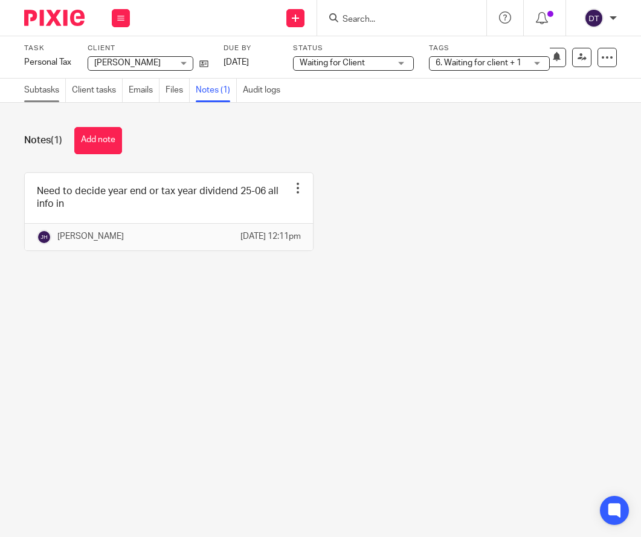
click at [36, 88] on link "Subtasks" at bounding box center [45, 91] width 42 height 24
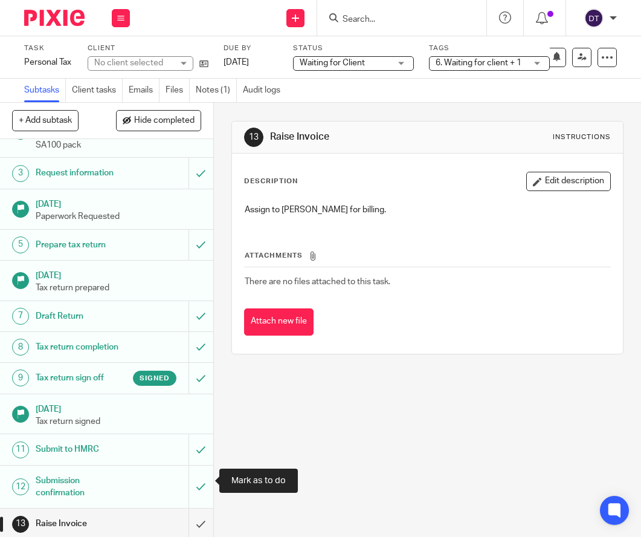
scroll to position [63, 0]
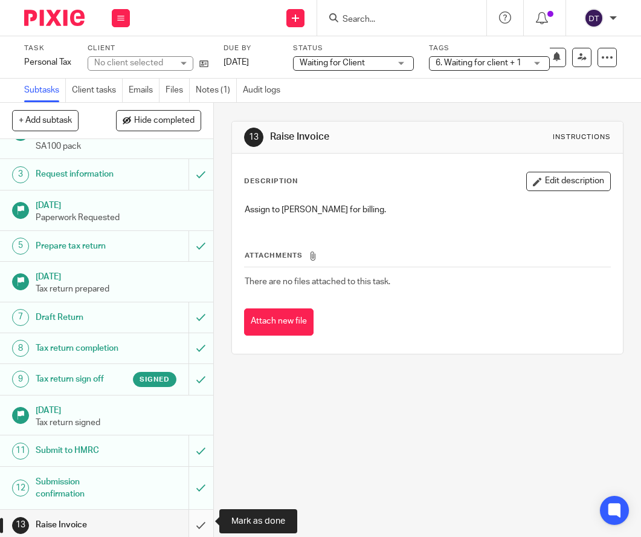
click at [195, 523] on input "submit" at bounding box center [106, 524] width 213 height 30
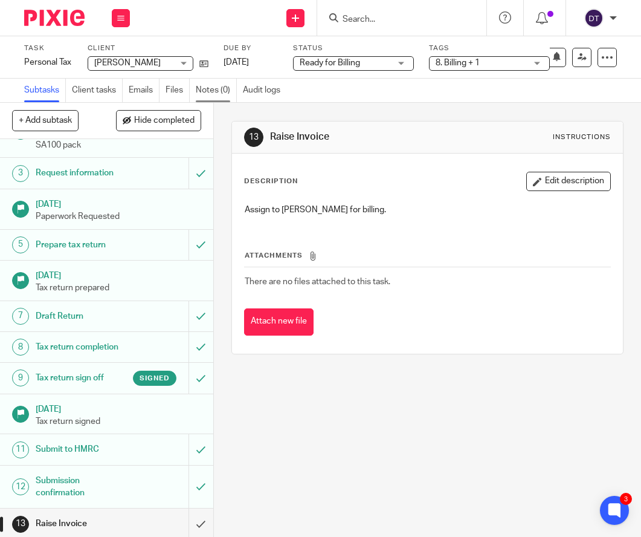
scroll to position [63, 0]
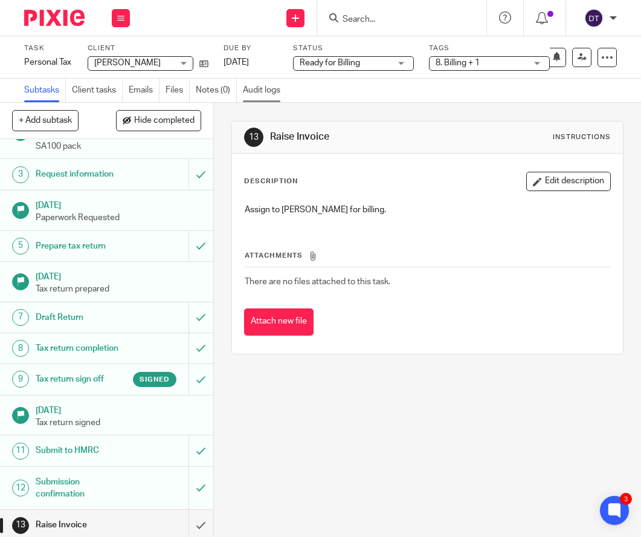
click at [266, 93] on link "Audit logs" at bounding box center [265, 91] width 44 height 24
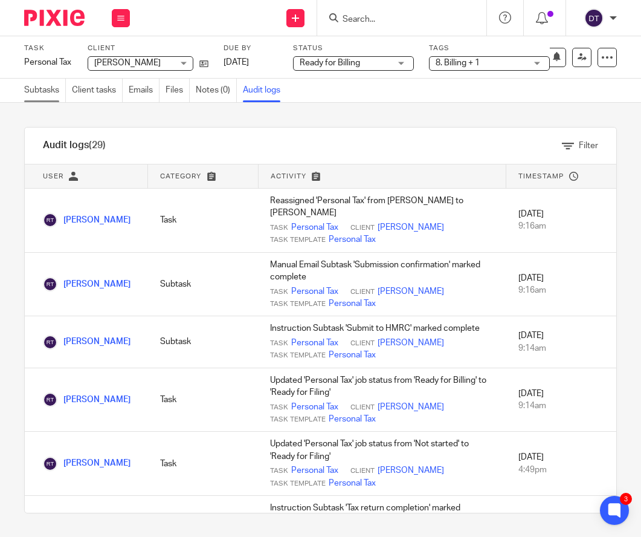
click at [55, 87] on link "Subtasks" at bounding box center [45, 91] width 42 height 24
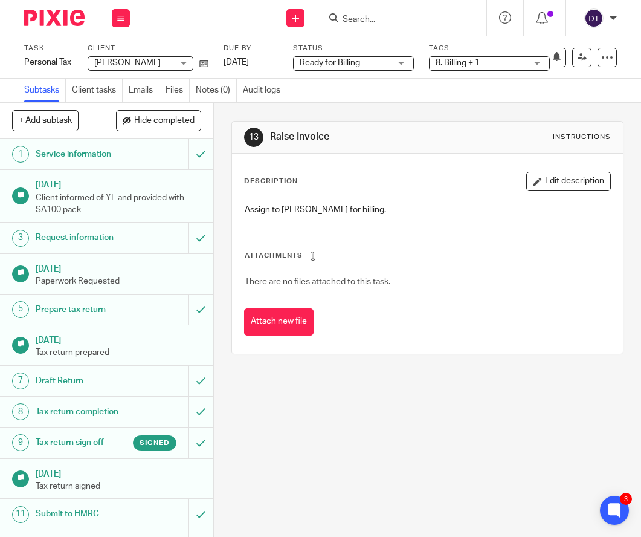
click at [320, 462] on div "13 Raise Invoice Instructions Description Edit description Assign to Deanna for…" at bounding box center [427, 320] width 427 height 434
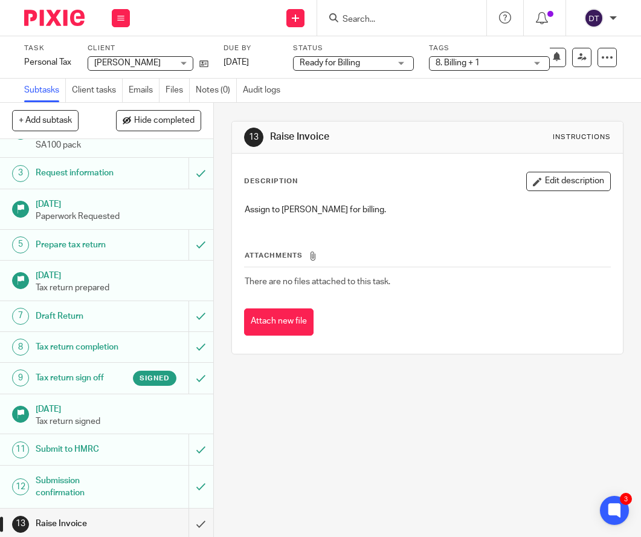
scroll to position [63, 0]
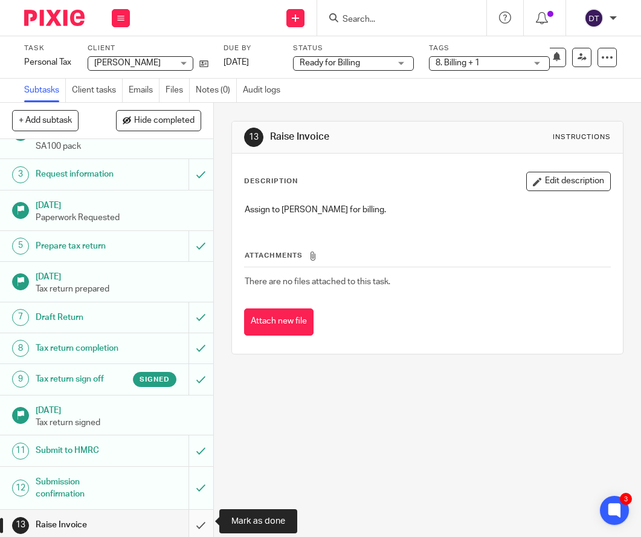
click at [194, 519] on input "submit" at bounding box center [106, 524] width 213 height 30
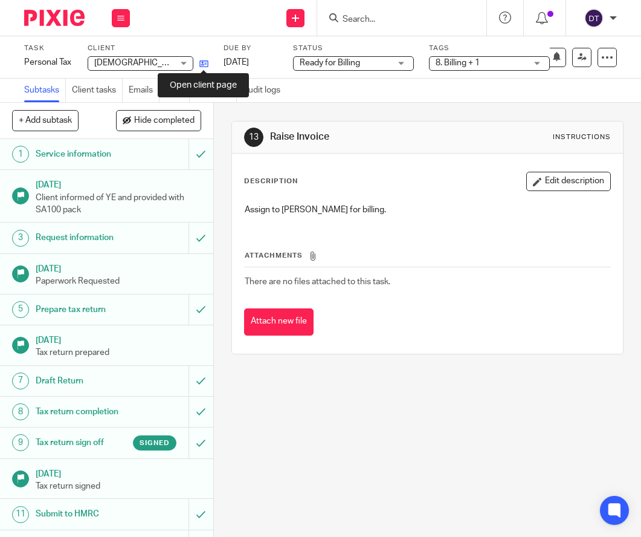
click at [206, 63] on icon at bounding box center [203, 63] width 9 height 9
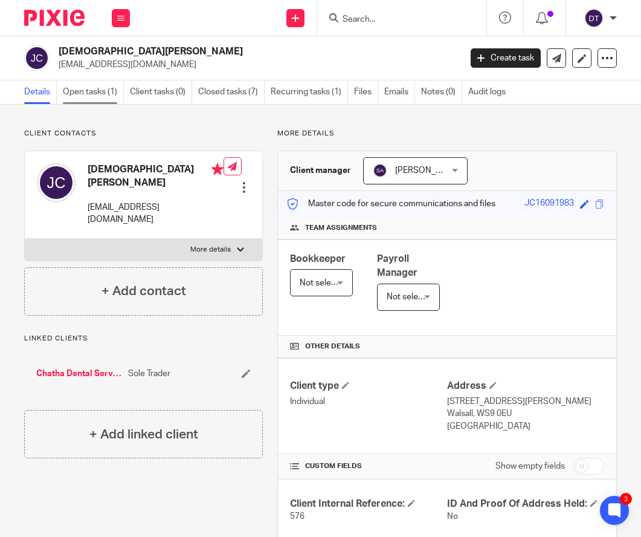
click at [100, 95] on link "Open tasks (1)" at bounding box center [93, 92] width 61 height 24
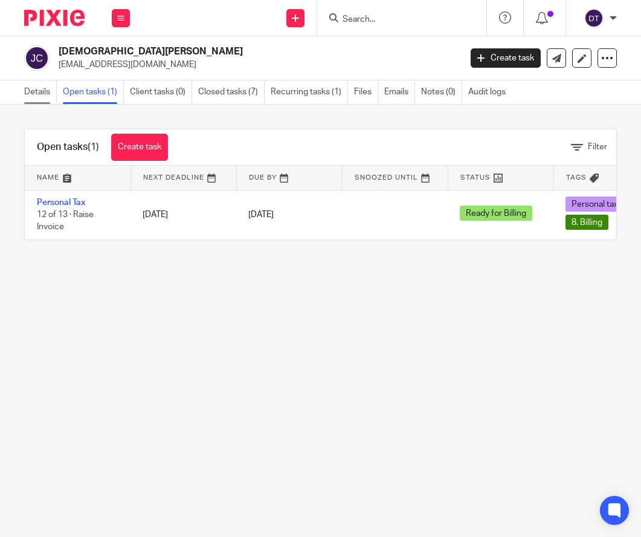
click at [40, 91] on link "Details" at bounding box center [40, 92] width 33 height 24
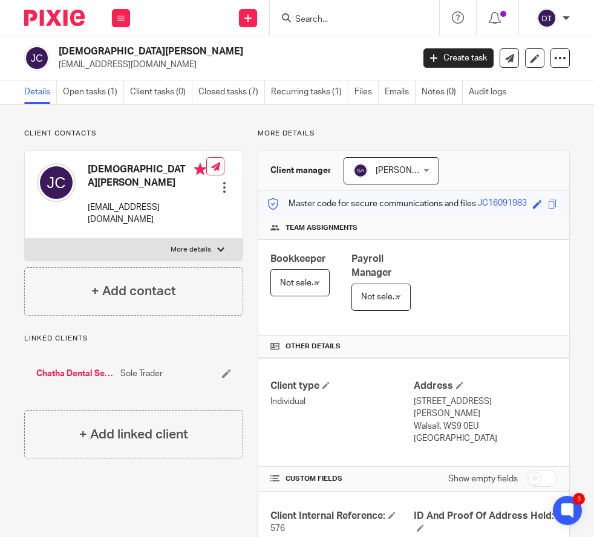
click at [398, 175] on span "[PERSON_NAME]" at bounding box center [408, 170] width 66 height 8
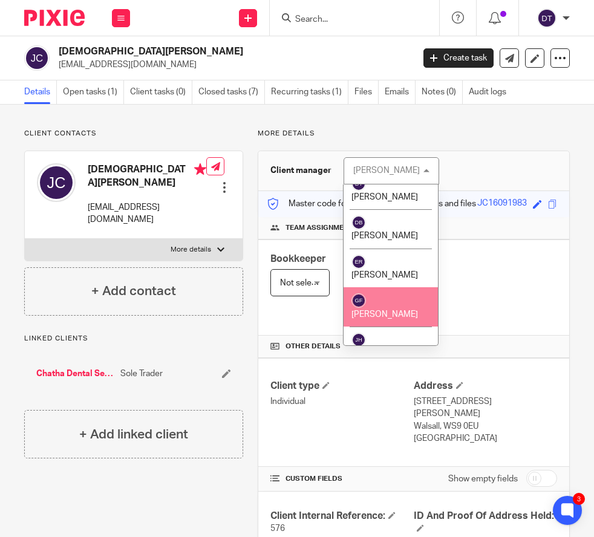
scroll to position [135, 0]
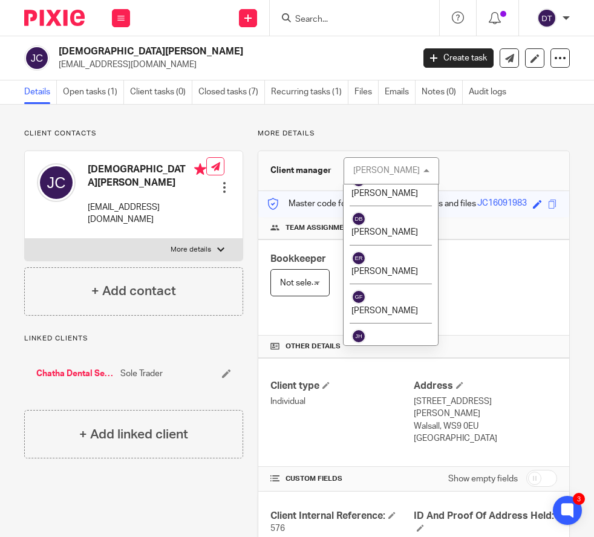
click at [390, 384] on span "[PERSON_NAME]" at bounding box center [384, 388] width 66 height 8
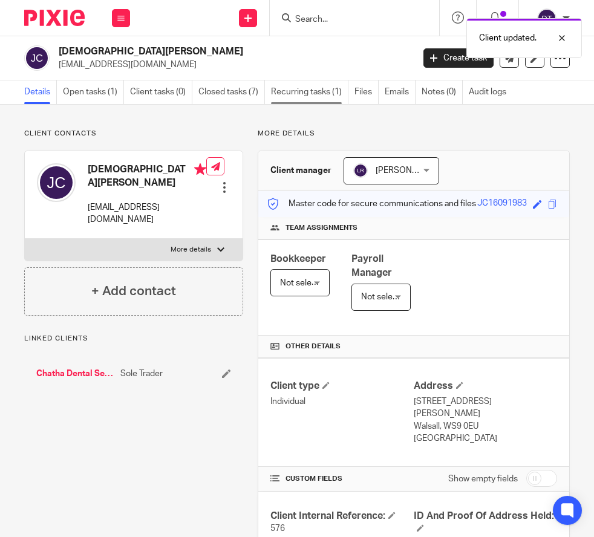
click at [291, 88] on link "Recurring tasks (1)" at bounding box center [309, 92] width 77 height 24
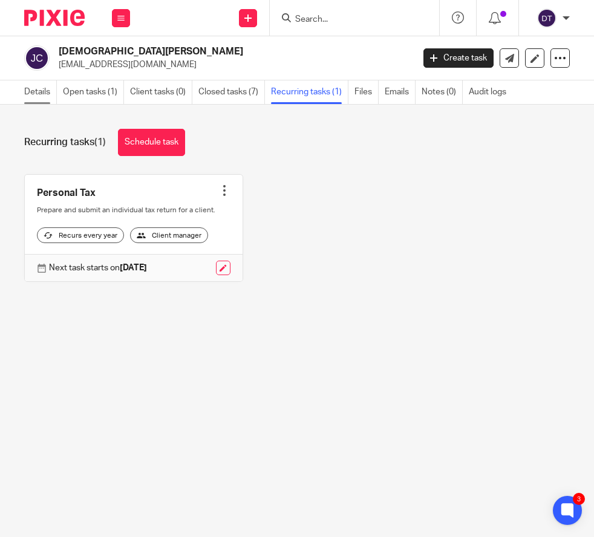
click at [41, 91] on link "Details" at bounding box center [40, 92] width 33 height 24
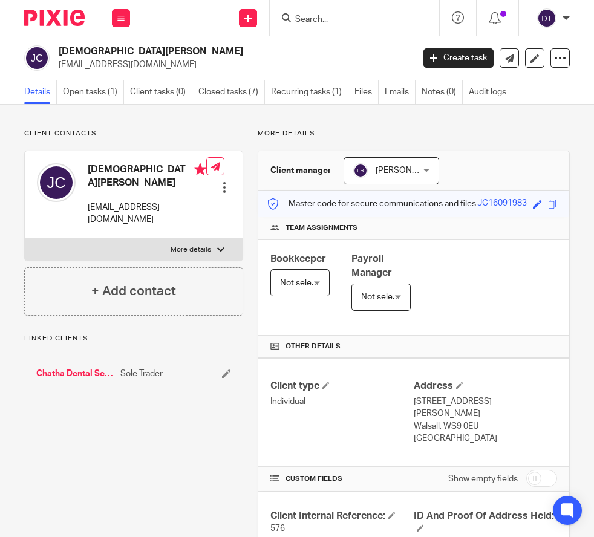
click at [234, 355] on div "Chatha Dental Services Sole Trader" at bounding box center [133, 373] width 219 height 36
click at [229, 369] on icon at bounding box center [226, 373] width 9 height 9
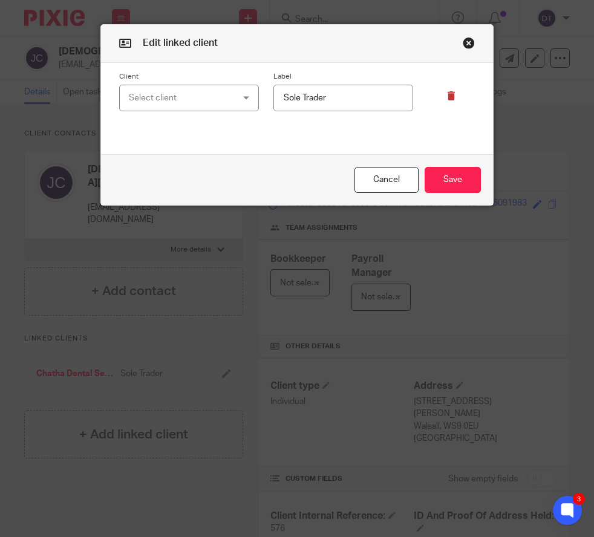
click at [448, 96] on icon at bounding box center [450, 95] width 9 height 9
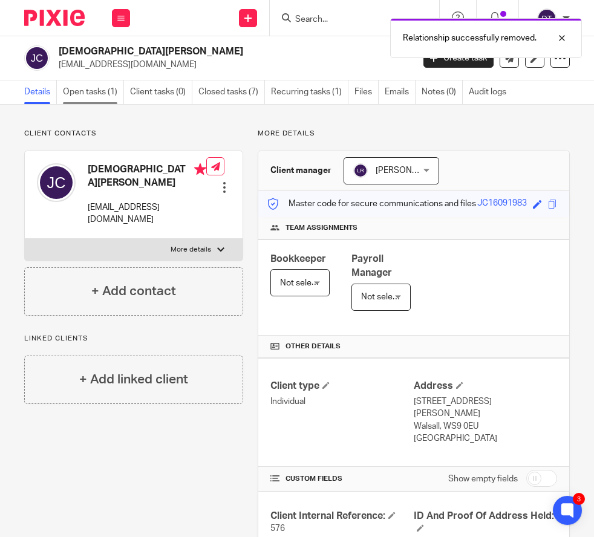
click at [88, 97] on link "Open tasks (1)" at bounding box center [93, 92] width 61 height 24
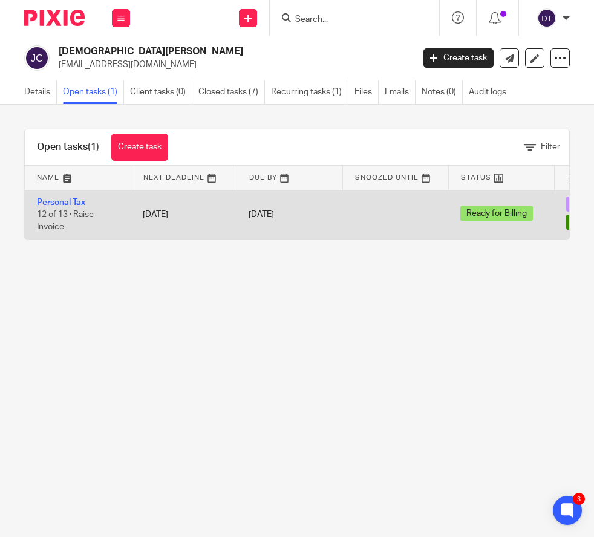
click at [78, 204] on link "Personal Tax" at bounding box center [61, 202] width 48 height 8
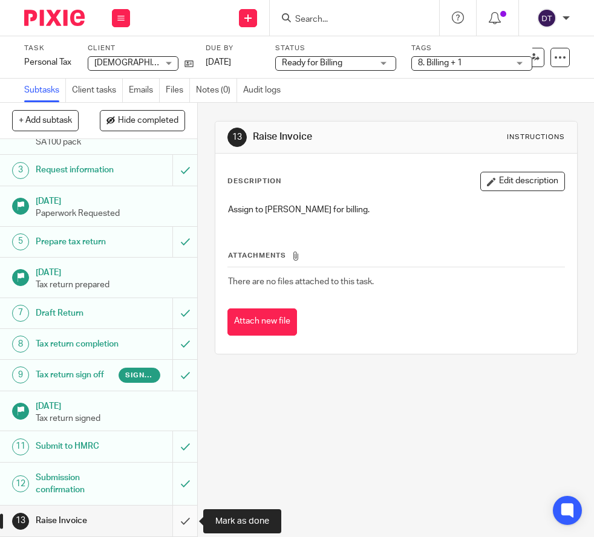
scroll to position [76, 0]
click at [180, 520] on input "submit" at bounding box center [98, 520] width 197 height 30
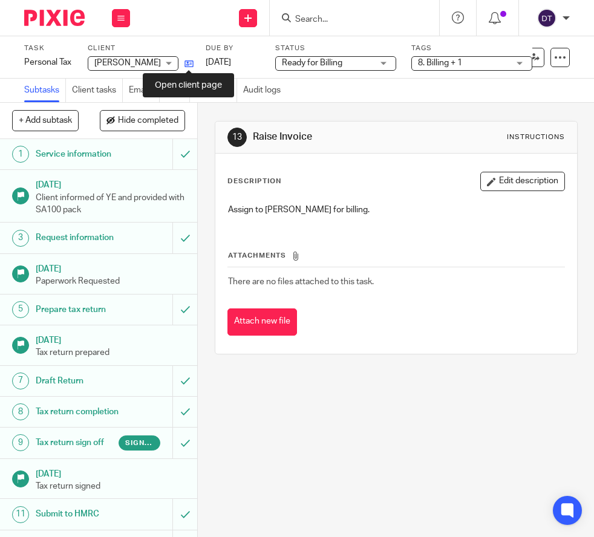
click at [186, 62] on icon at bounding box center [188, 63] width 9 height 9
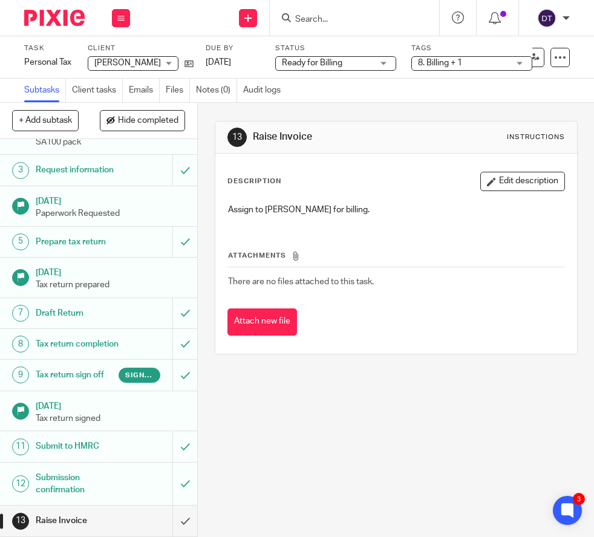
scroll to position [76, 0]
click at [181, 515] on input "submit" at bounding box center [98, 520] width 197 height 30
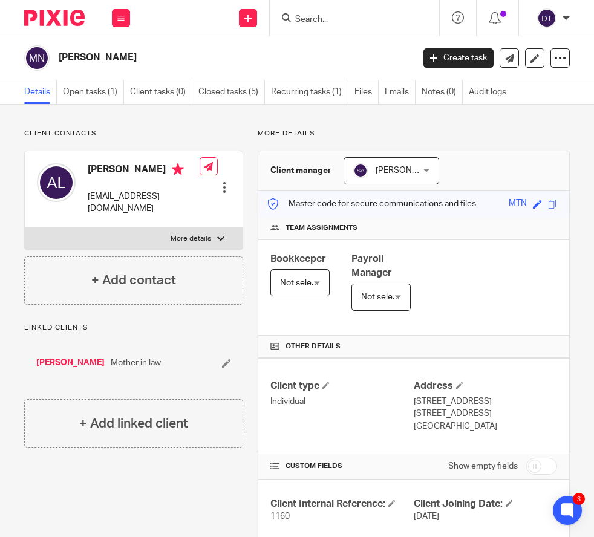
click at [76, 357] on link "[PERSON_NAME]" at bounding box center [70, 363] width 68 height 12
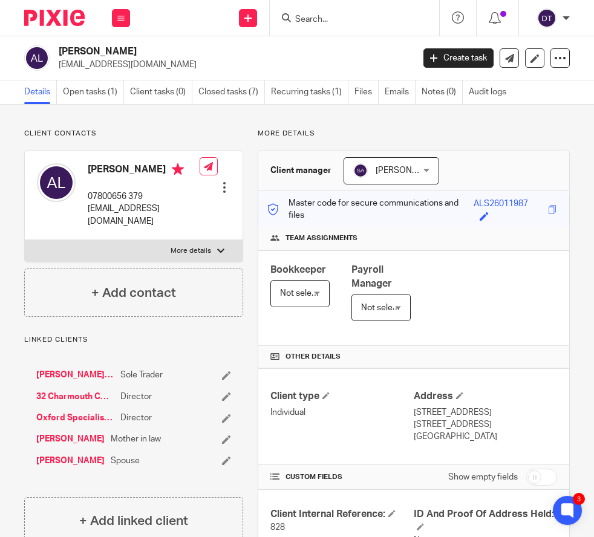
click at [79, 454] on link "[PERSON_NAME]" at bounding box center [70, 460] width 68 height 12
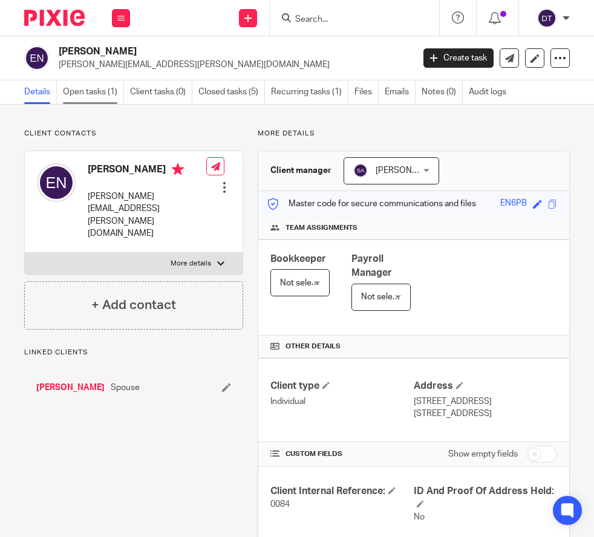
click at [105, 100] on link "Open tasks (1)" at bounding box center [93, 92] width 61 height 24
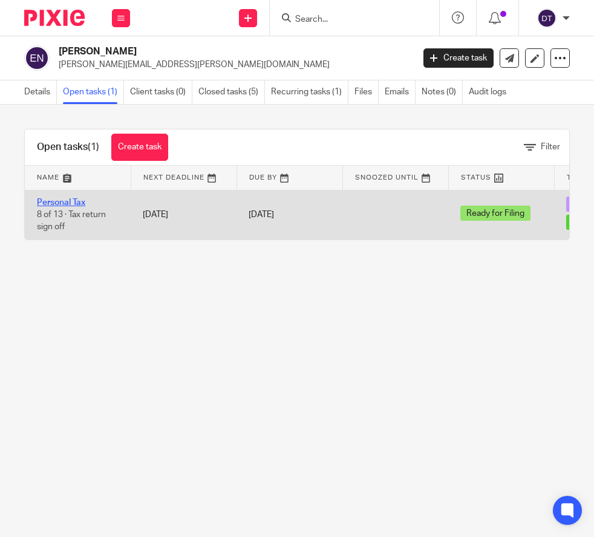
click at [76, 199] on link "Personal Tax" at bounding box center [61, 202] width 48 height 8
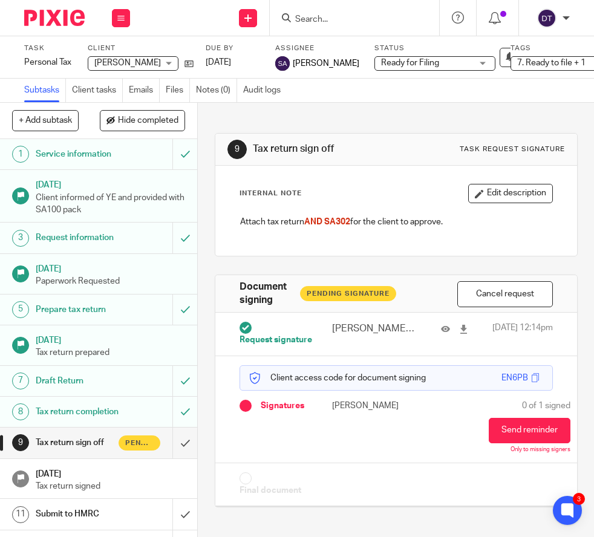
click at [526, 416] on div "0 of 1 signed Send reminder Only to missing signers" at bounding box center [520, 426] width 64 height 54
click at [524, 438] on button "Send reminder" at bounding box center [529, 430] width 82 height 25
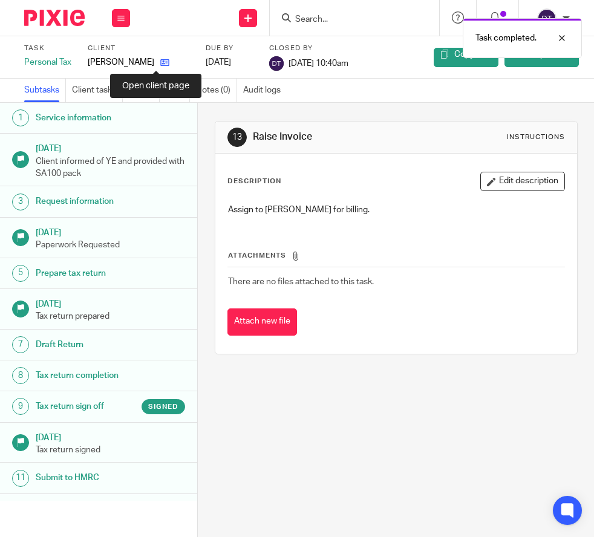
click at [160, 61] on icon at bounding box center [164, 62] width 9 height 9
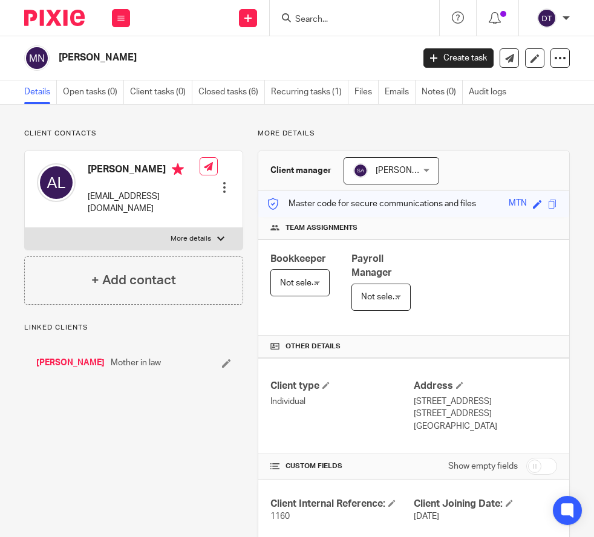
click at [375, 173] on span "[PERSON_NAME]" at bounding box center [408, 170] width 66 height 8
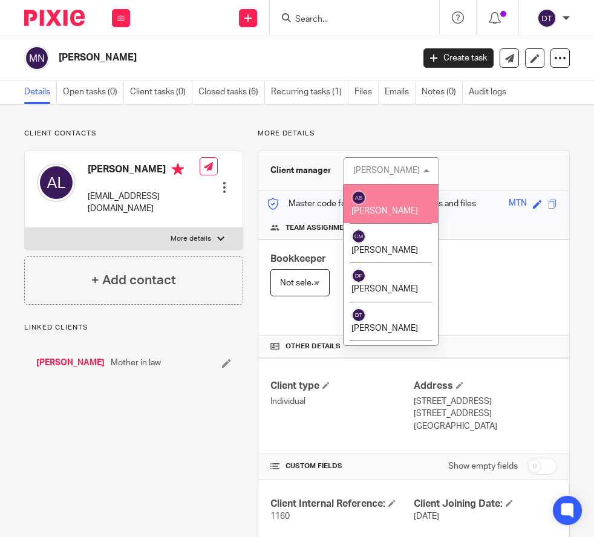
click at [392, 207] on span "[PERSON_NAME]" at bounding box center [384, 211] width 66 height 8
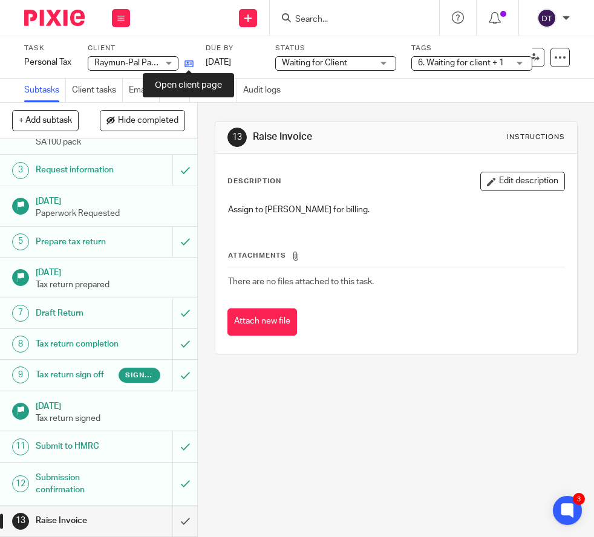
click at [193, 59] on icon at bounding box center [188, 63] width 9 height 9
click at [265, 96] on link "Audit logs" at bounding box center [265, 91] width 44 height 24
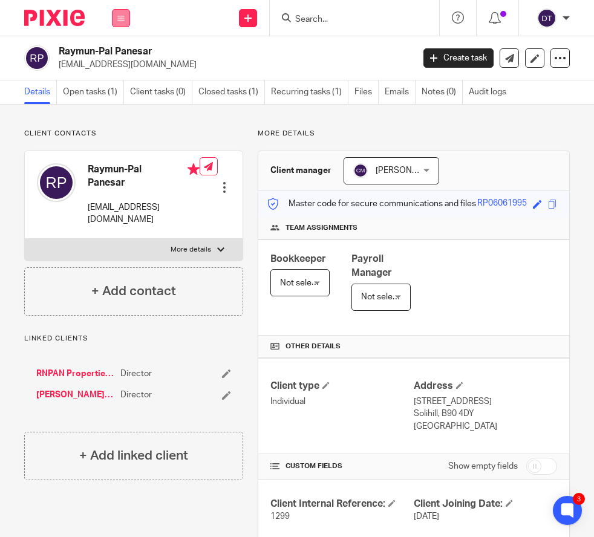
click at [125, 18] on button at bounding box center [121, 18] width 18 height 18
click at [67, 10] on img at bounding box center [54, 18] width 60 height 16
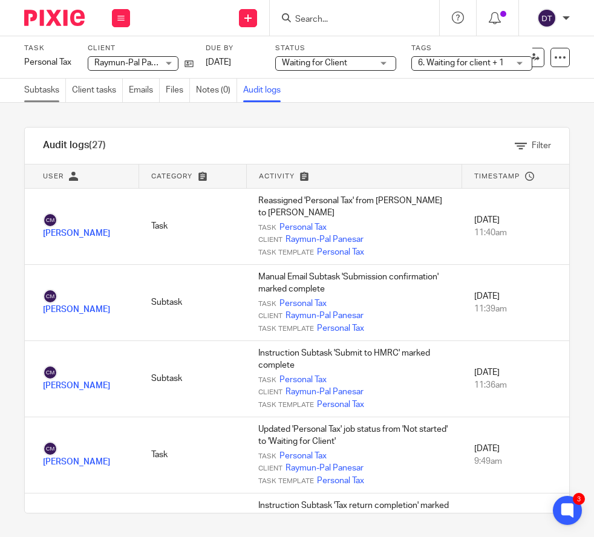
click at [34, 89] on link "Subtasks" at bounding box center [45, 91] width 42 height 24
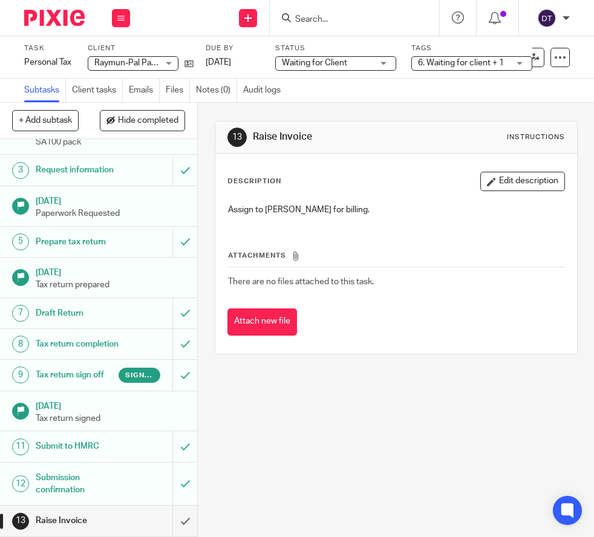
scroll to position [76, 0]
click at [186, 513] on input "submit" at bounding box center [98, 520] width 197 height 30
click at [184, 517] on input "submit" at bounding box center [98, 520] width 197 height 30
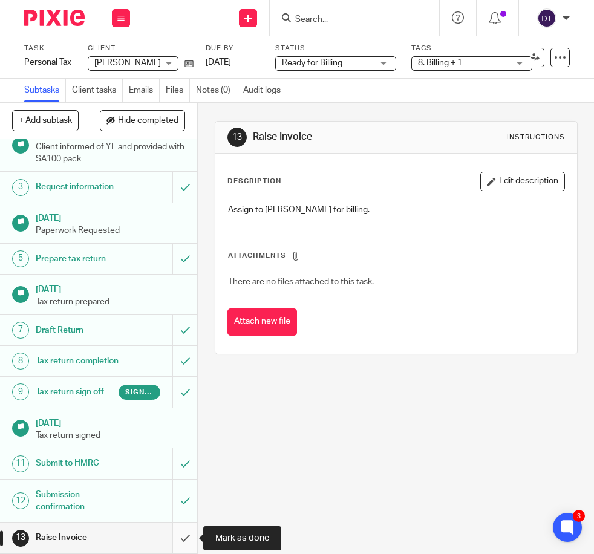
click at [186, 540] on input "submit" at bounding box center [98, 537] width 197 height 30
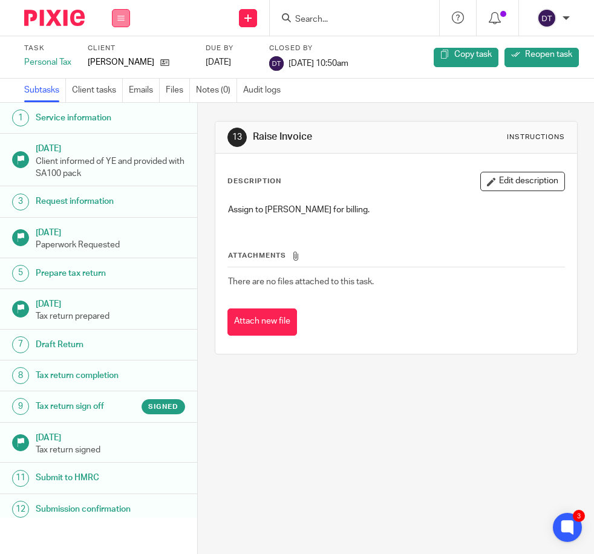
click at [120, 21] on icon at bounding box center [120, 18] width 7 height 7
click at [121, 54] on link "Work" at bounding box center [115, 56] width 21 height 8
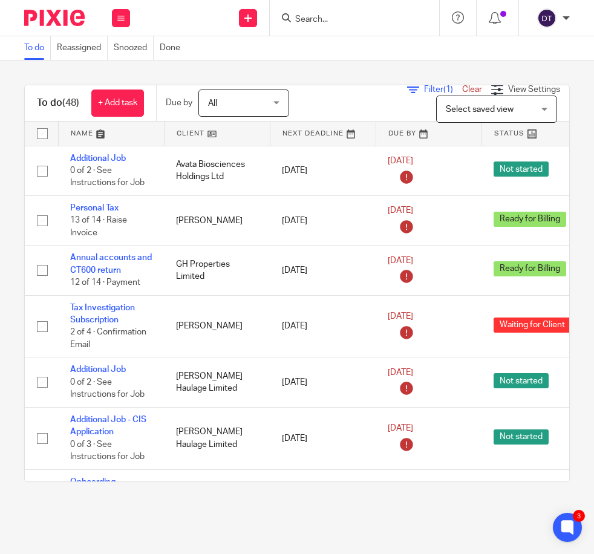
click at [123, 126] on link at bounding box center [111, 133] width 105 height 24
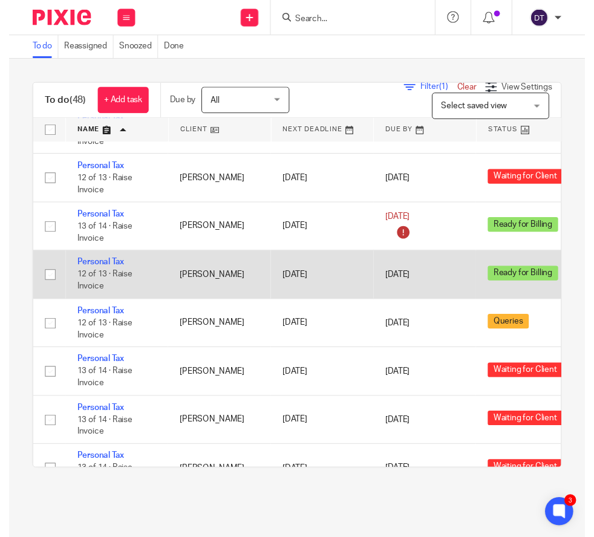
scroll to position [1637, 0]
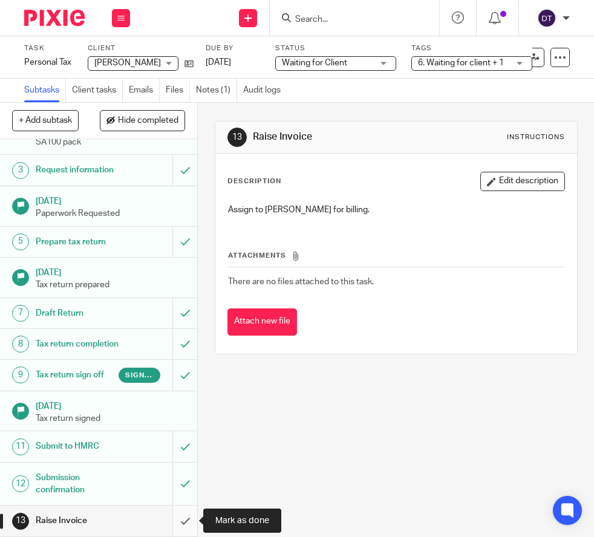
scroll to position [76, 0]
click at [183, 518] on input "submit" at bounding box center [98, 520] width 197 height 30
click at [175, 520] on input "submit" at bounding box center [98, 520] width 197 height 30
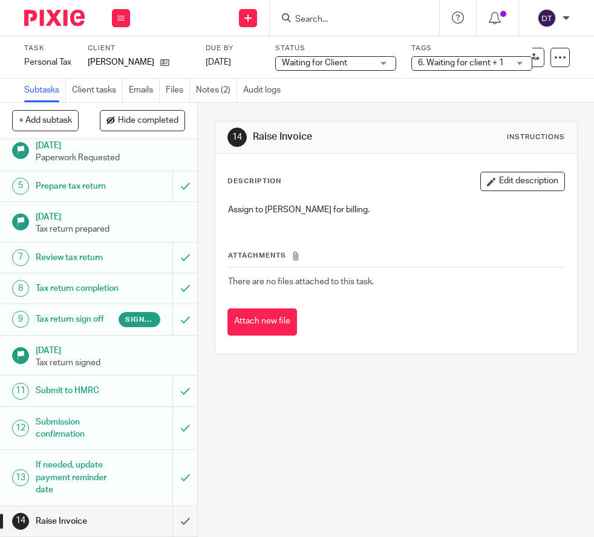
scroll to position [140, 0]
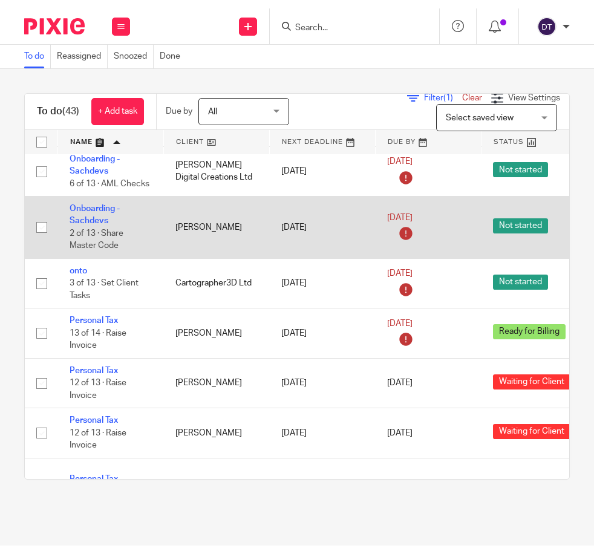
scroll to position [1230, 1]
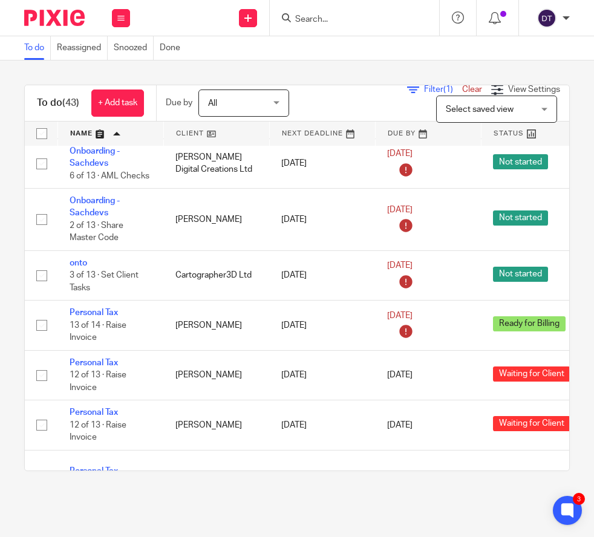
click at [468, 0] on div "Get Support Contact Support Help Documentation Access the academy View roadmap" at bounding box center [457, 18] width 37 height 36
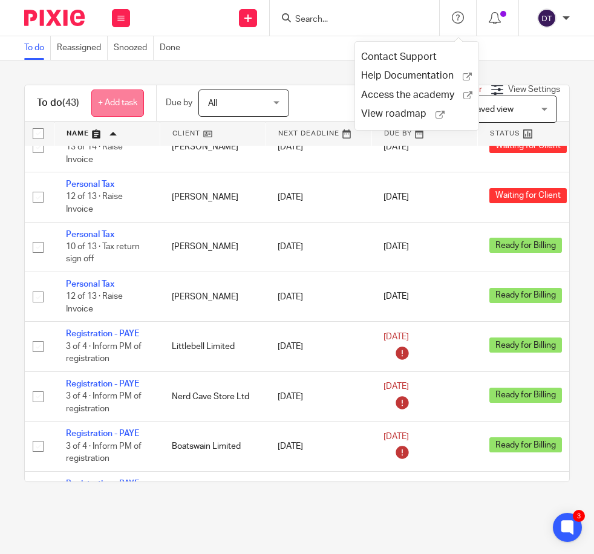
scroll to position [1843, 4]
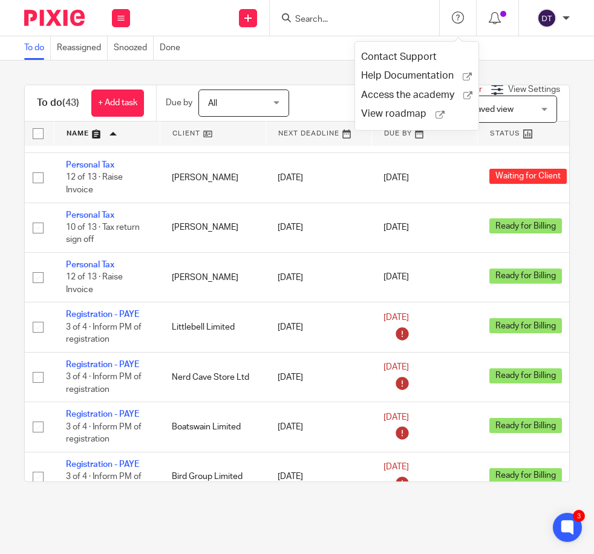
click at [511, 79] on div "To do (43) + Add task Due by All All Today Tomorrow This week Next week This mo…" at bounding box center [297, 282] width 594 height 445
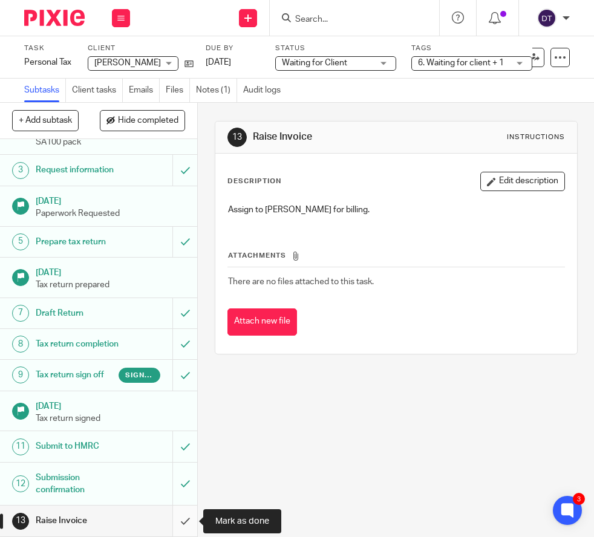
scroll to position [76, 0]
click at [186, 528] on input "submit" at bounding box center [98, 520] width 197 height 30
click at [183, 516] on input "submit" at bounding box center [98, 520] width 197 height 30
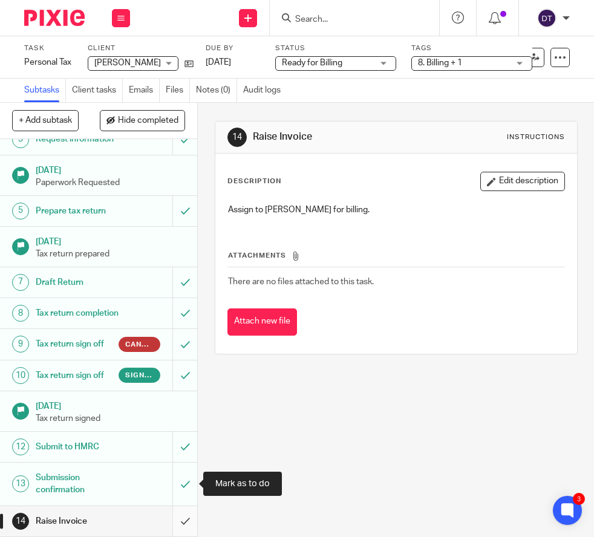
scroll to position [106, 0]
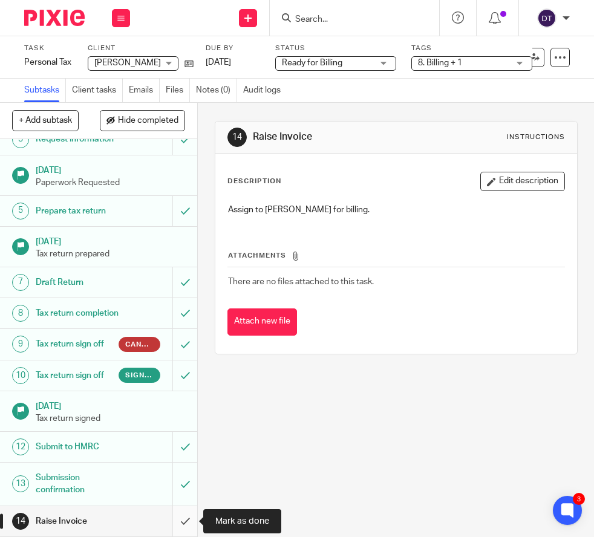
click at [186, 523] on input "submit" at bounding box center [98, 521] width 197 height 30
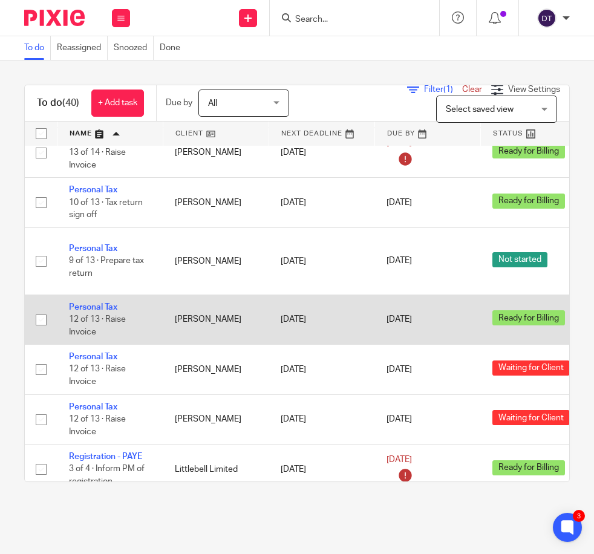
scroll to position [1553, 1]
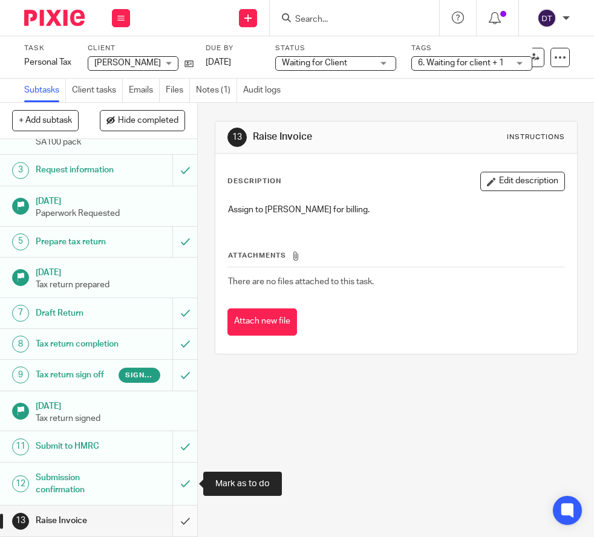
scroll to position [76, 0]
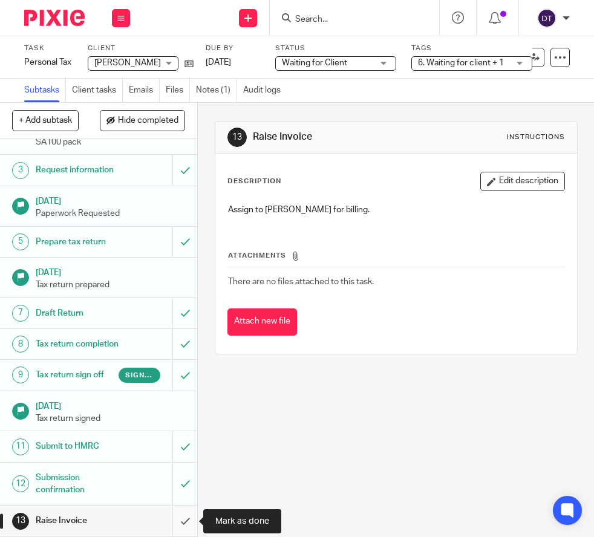
click at [181, 518] on input "submit" at bounding box center [98, 520] width 197 height 30
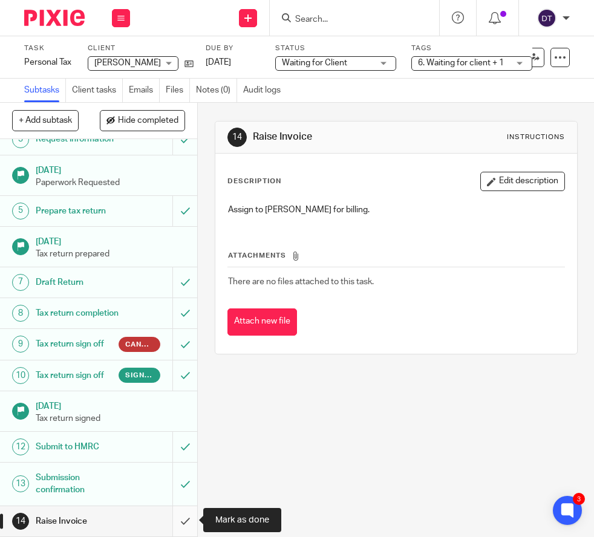
scroll to position [106, 0]
click at [187, 519] on input "submit" at bounding box center [98, 521] width 197 height 30
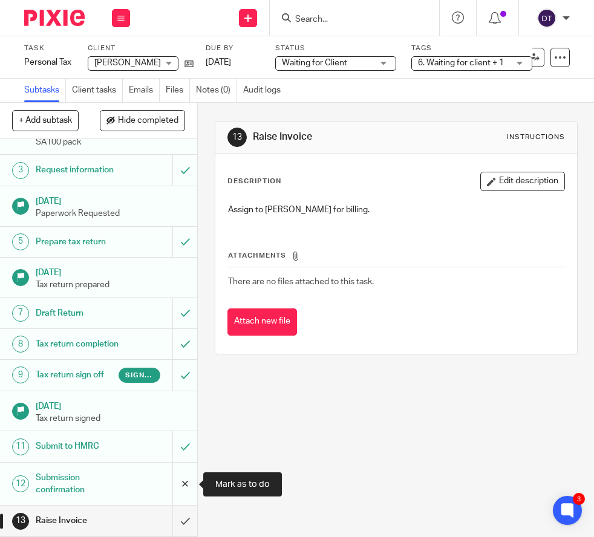
scroll to position [76, 0]
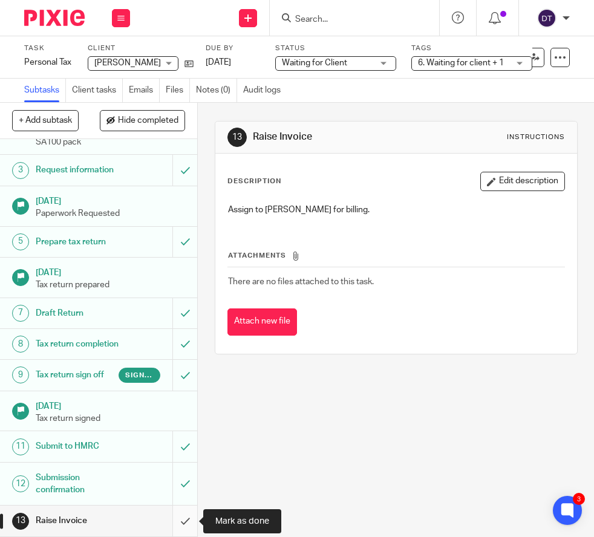
click at [186, 522] on input "submit" at bounding box center [98, 520] width 197 height 30
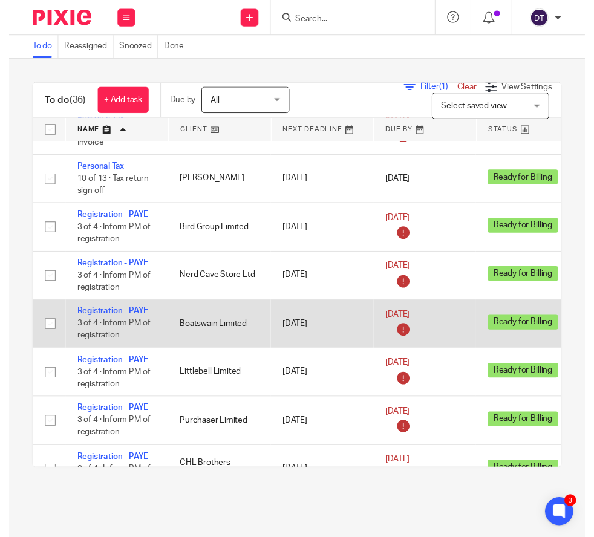
scroll to position [1584, 0]
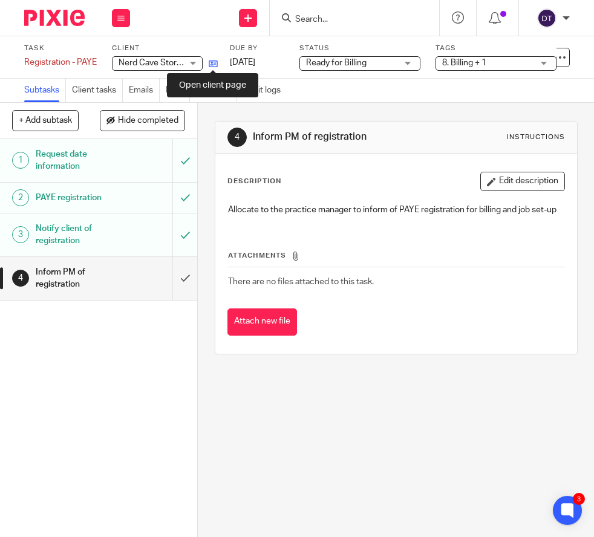
click at [214, 61] on icon at bounding box center [213, 63] width 9 height 9
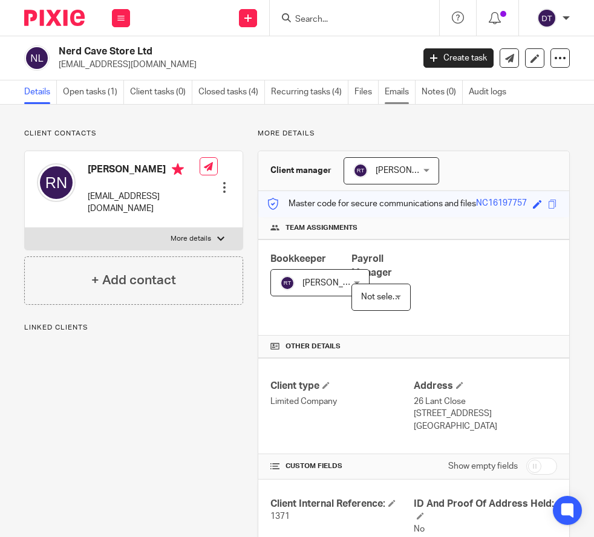
click at [397, 88] on link "Emails" at bounding box center [399, 92] width 31 height 24
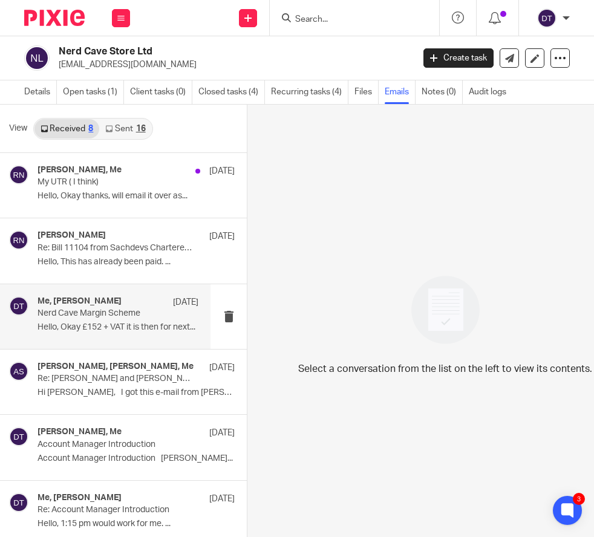
click at [128, 323] on p "Hello, Okay £152 + VAT it is then for next..." at bounding box center [117, 327] width 161 height 10
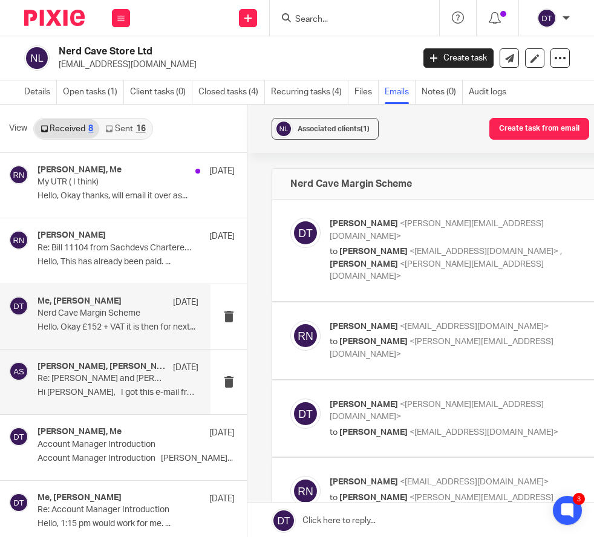
click at [125, 361] on h4 "[PERSON_NAME], [PERSON_NAME], Me" at bounding box center [101, 366] width 129 height 10
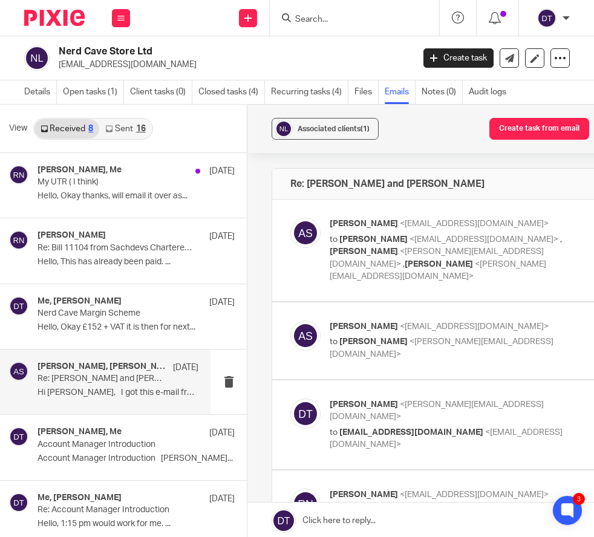
click at [407, 265] on p "to Rory neale <rnroryneale@gmail.com> , Deanna Templeton <deanna@sachdevs-ca.co…" at bounding box center [452, 258] width 247 height 50
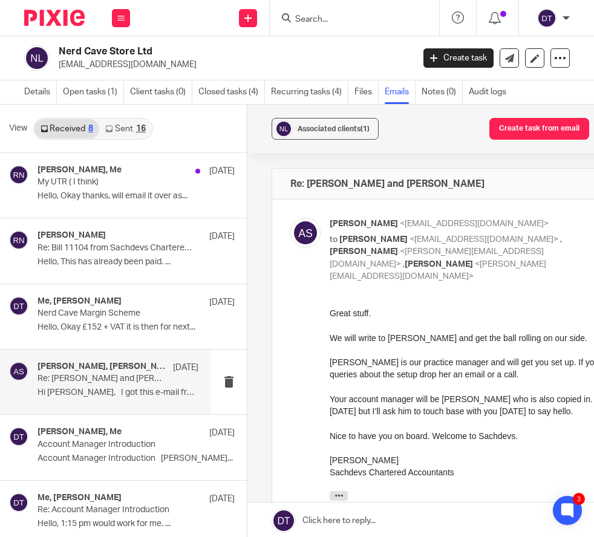
click at [407, 265] on p "to Rory neale <rnroryneale@gmail.com> , Deanna Templeton <deanna@sachdevs-ca.co…" at bounding box center [452, 258] width 247 height 50
checkbox input "false"
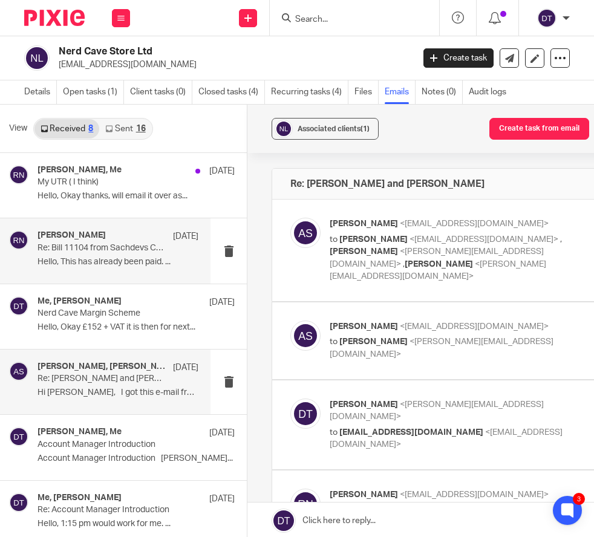
click at [140, 270] on div "Rory neale 5 Aug Re: Bill 11104 from Sachdevs Chartered Accountants is due Hell…" at bounding box center [117, 250] width 161 height 40
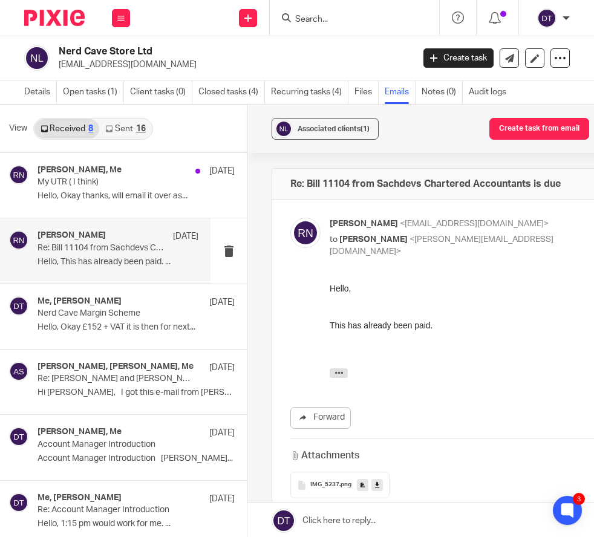
click at [117, 123] on link "Sent 16" at bounding box center [125, 128] width 52 height 19
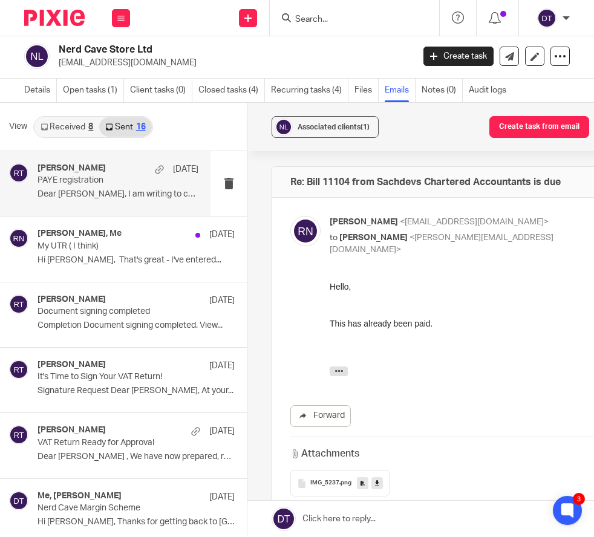
click at [99, 207] on div "Ryan Tumber 15 Sep PAYE registration Dear Rory, I am writing to confirm the PAY…" at bounding box center [105, 183] width 210 height 65
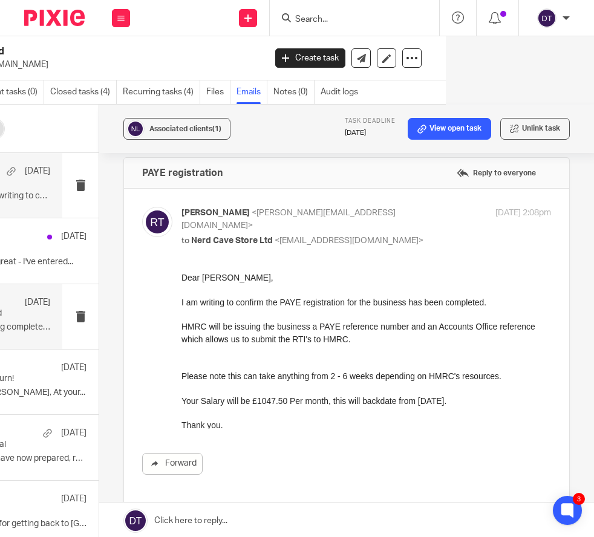
scroll to position [1, 0]
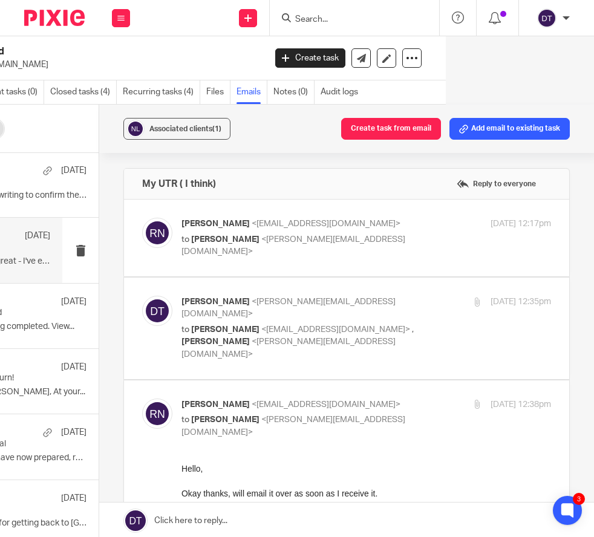
scroll to position [0, 0]
click at [314, 261] on label at bounding box center [346, 237] width 445 height 77
click at [142, 218] on input "checkbox" at bounding box center [141, 217] width 1 height 1
checkbox input "true"
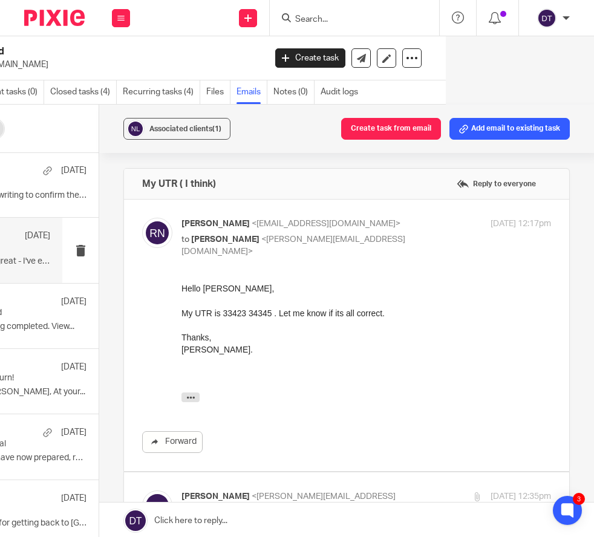
click at [314, 261] on div "Rory neale <rnroryneale@gmail.com> to Deanna Templeton <deanna@sachdevs-ca.com>…" at bounding box center [346, 335] width 409 height 235
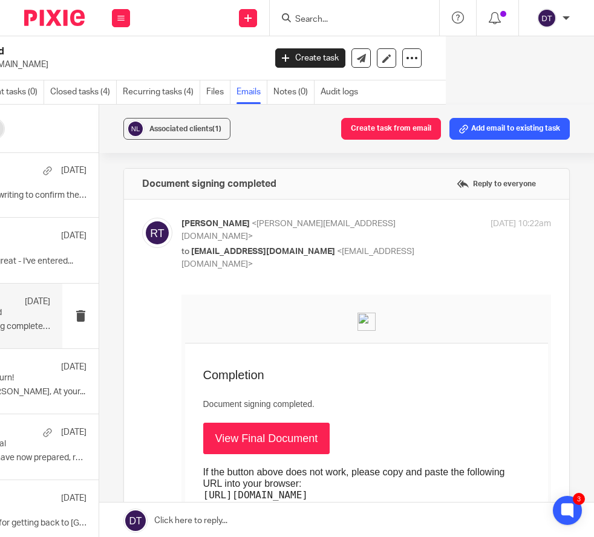
scroll to position [109, 0]
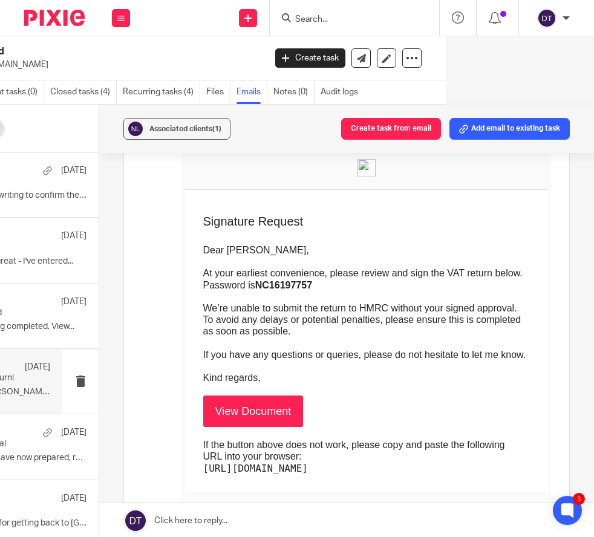
scroll to position [154, 0]
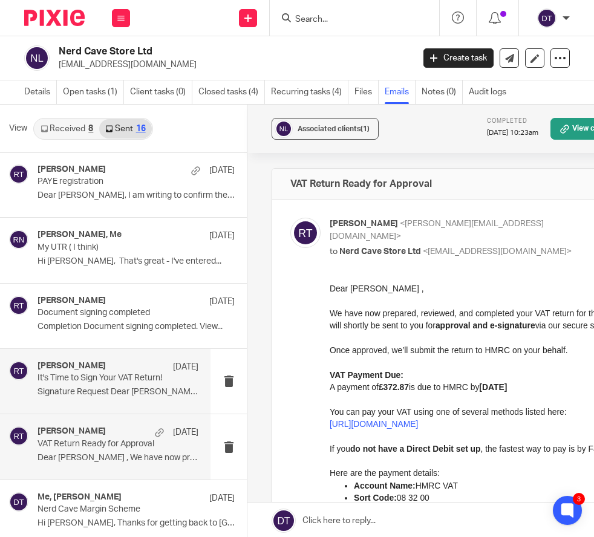
scroll to position [0, 0]
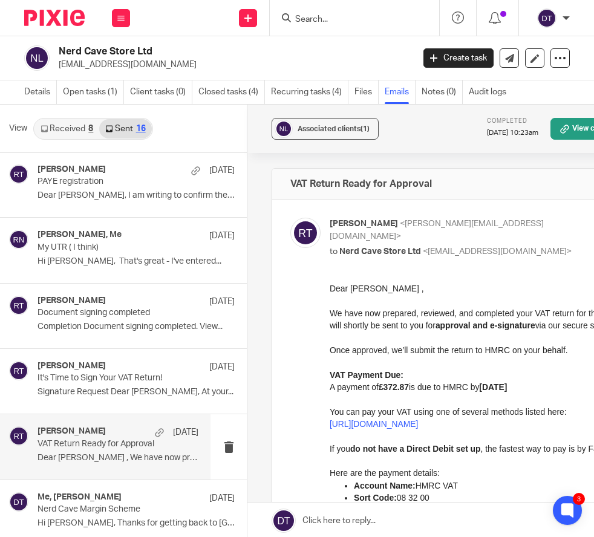
click at [332, 22] on input "Search" at bounding box center [348, 20] width 109 height 11
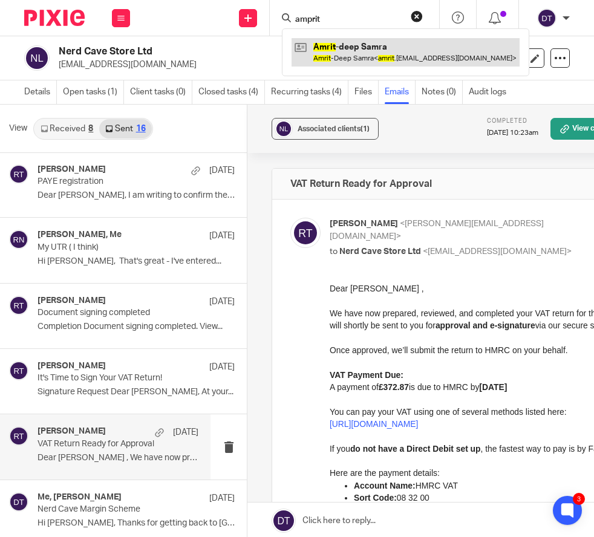
type input "amprit"
click at [349, 42] on link at bounding box center [405, 52] width 228 height 28
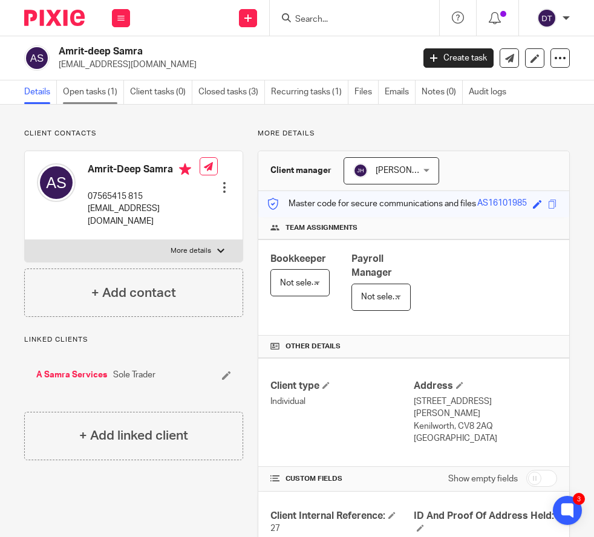
click at [104, 91] on link "Open tasks (1)" at bounding box center [93, 92] width 61 height 24
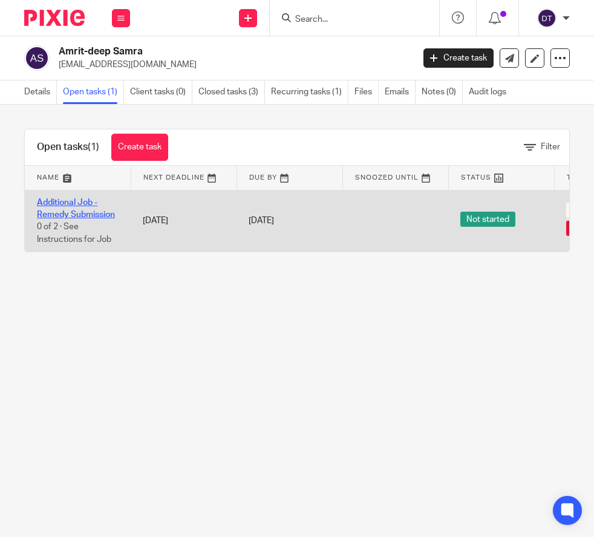
click at [96, 205] on link "Additional Job - Remedy Submission" at bounding box center [76, 208] width 78 height 21
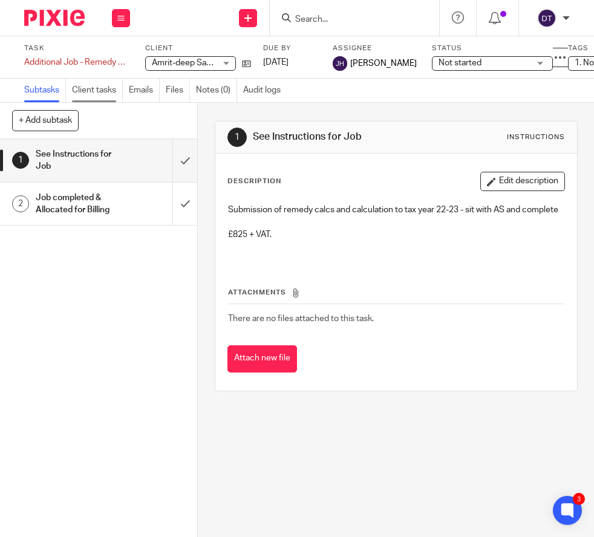
click at [107, 99] on link "Client tasks" at bounding box center [97, 91] width 51 height 24
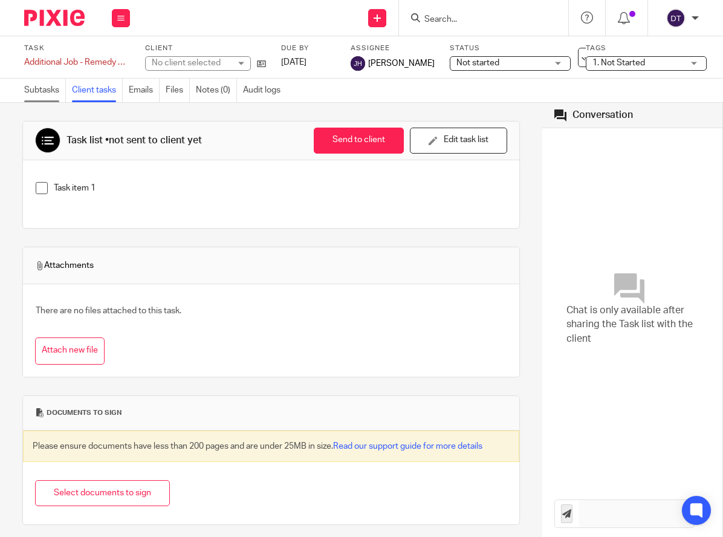
click at [47, 97] on link "Subtasks" at bounding box center [45, 91] width 42 height 24
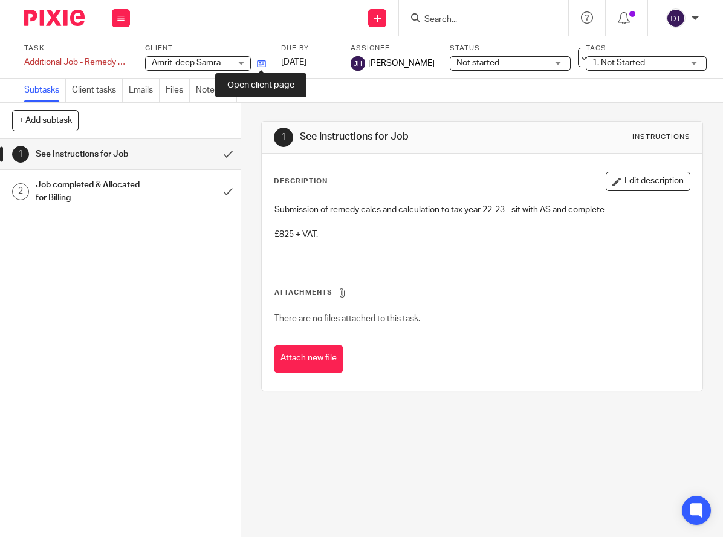
click at [262, 63] on icon at bounding box center [261, 63] width 9 height 9
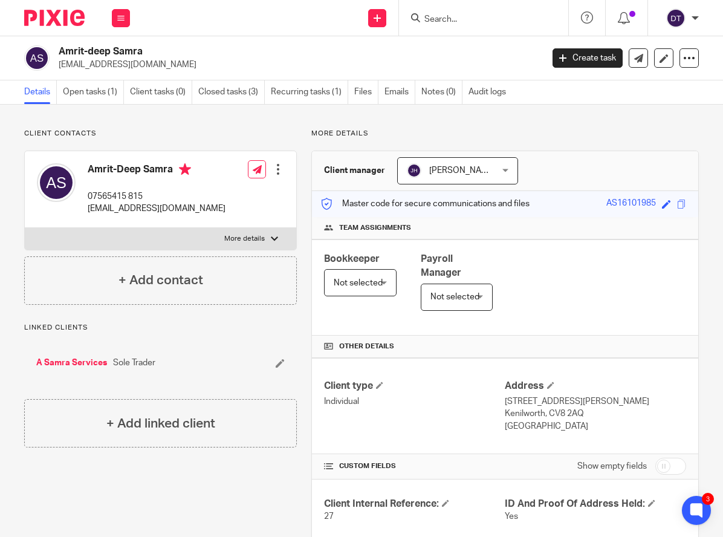
click at [467, 21] on input "Search" at bounding box center [477, 20] width 109 height 11
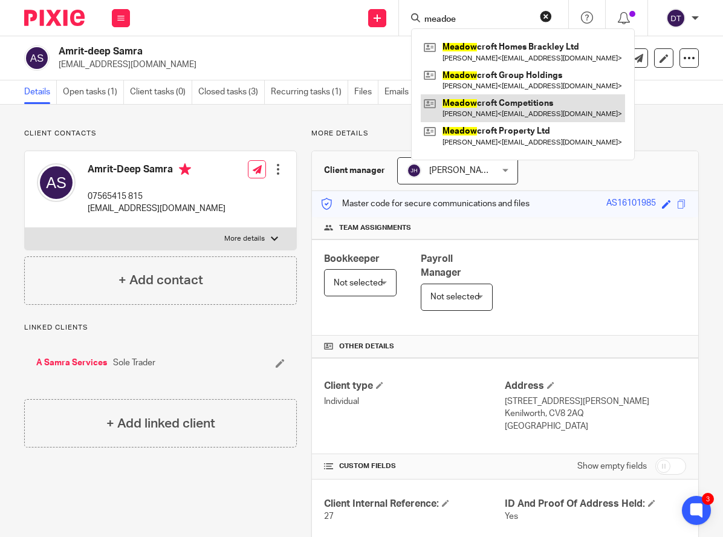
type input "meadoe"
click at [532, 102] on link at bounding box center [523, 108] width 204 height 28
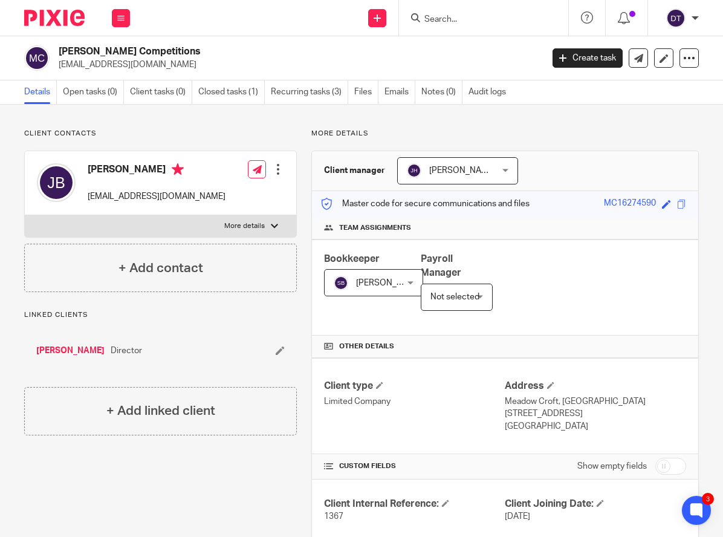
click at [459, 18] on input "Search" at bounding box center [477, 20] width 109 height 11
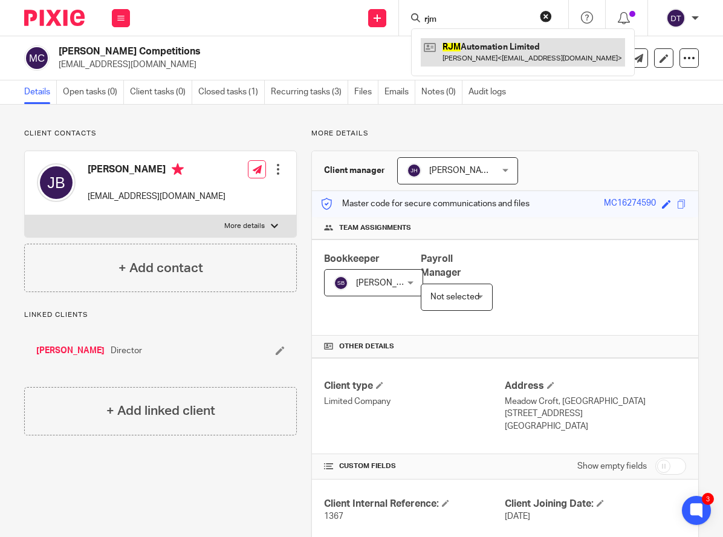
type input "rjm"
click at [470, 47] on link at bounding box center [523, 52] width 204 height 28
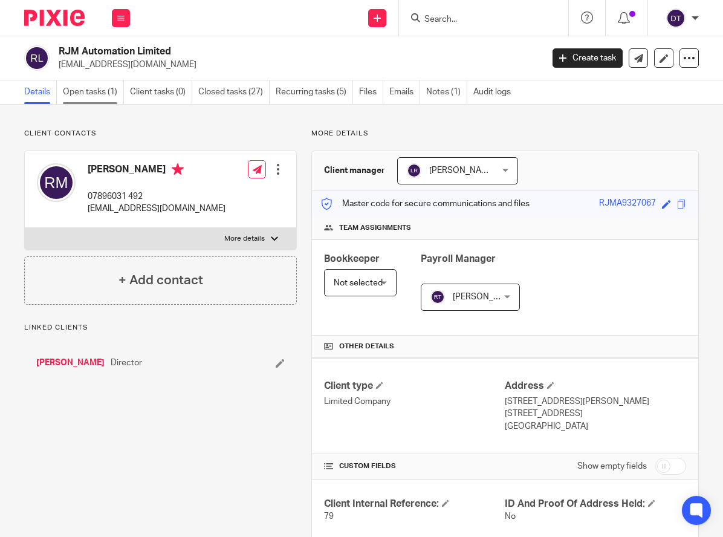
click at [115, 88] on link "Open tasks (1)" at bounding box center [93, 92] width 61 height 24
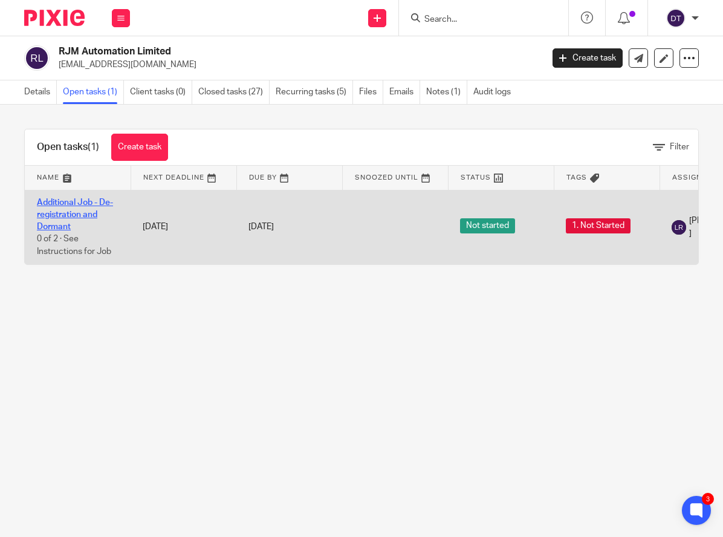
click at [62, 212] on link "Additional Job - De-registration and Dormant" at bounding box center [75, 214] width 76 height 33
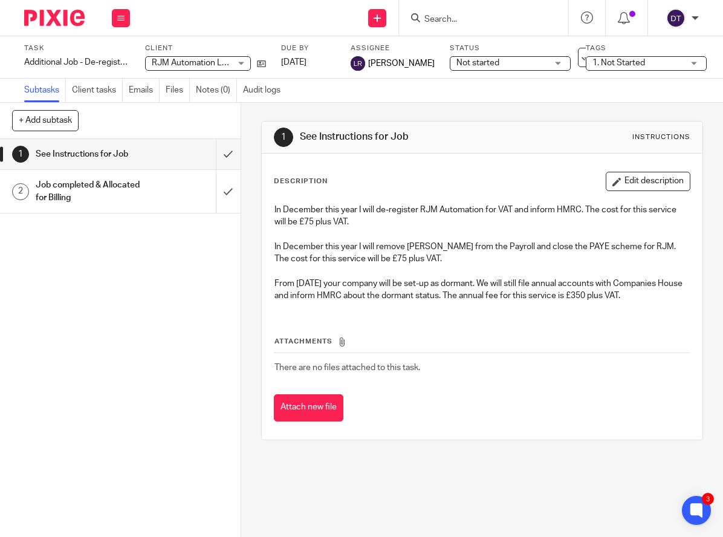
click at [166, 201] on div "Job completed & Allocated for Billing" at bounding box center [120, 191] width 168 height 31
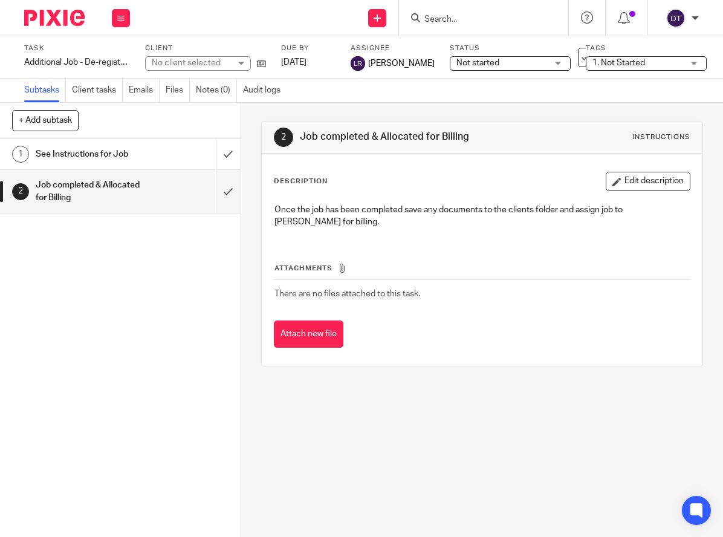
click at [141, 164] on link "1 See Instructions for Job" at bounding box center [108, 154] width 216 height 30
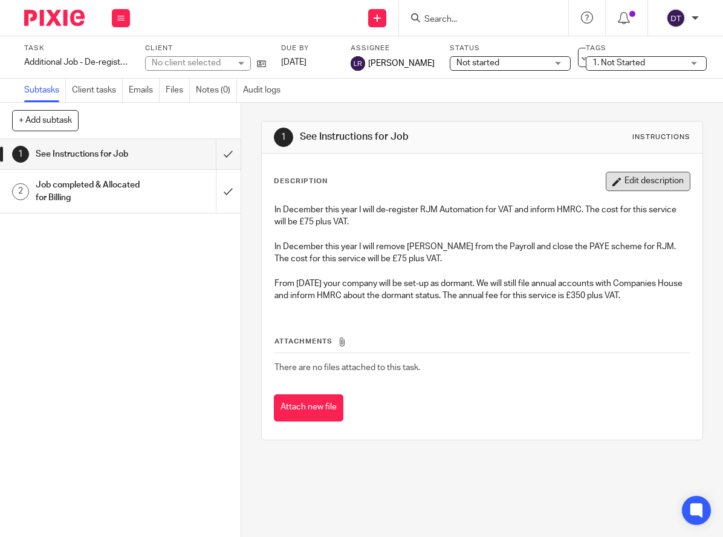
click at [635, 182] on button "Edit description" at bounding box center [648, 181] width 85 height 19
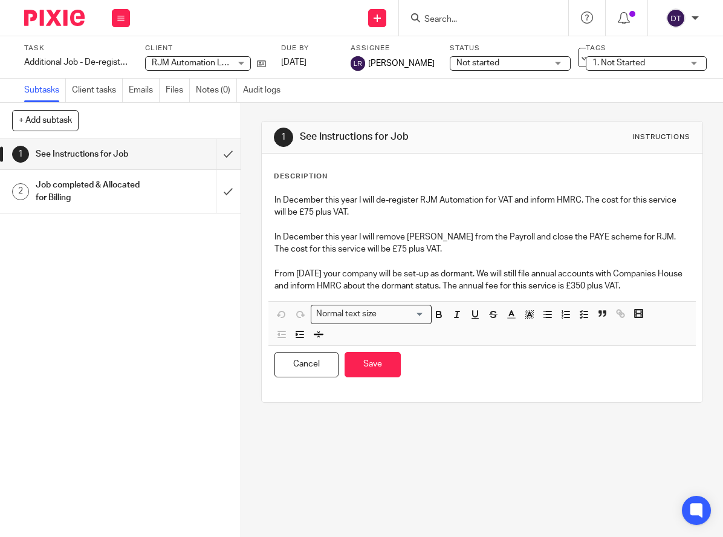
click at [333, 301] on div "In December this year I will de-register RJM Automation for VAT and inform HMRC…" at bounding box center [481, 244] width 427 height 113
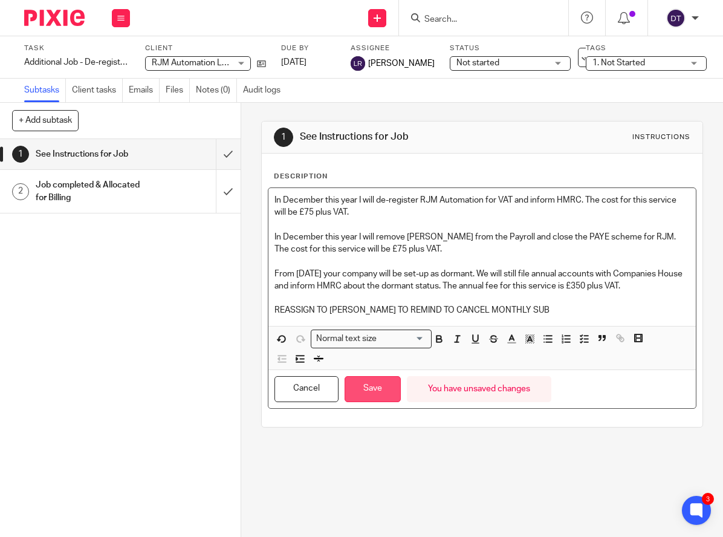
click at [383, 399] on button "Save" at bounding box center [372, 389] width 56 height 26
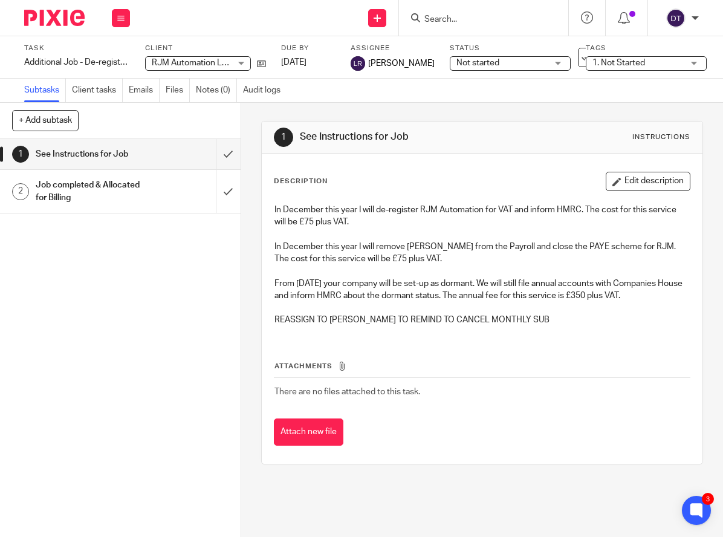
click at [479, 24] on form at bounding box center [487, 17] width 129 height 15
click at [450, 19] on input "Search" at bounding box center [477, 20] width 109 height 11
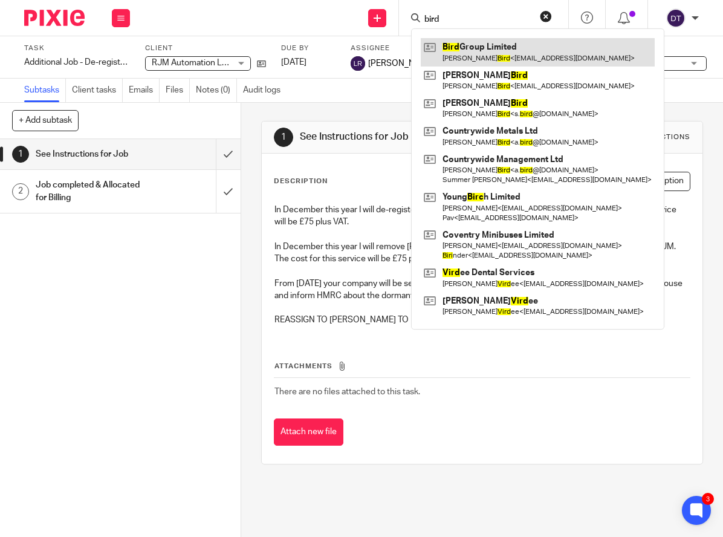
type input "bird"
click at [464, 59] on link at bounding box center [538, 52] width 234 height 28
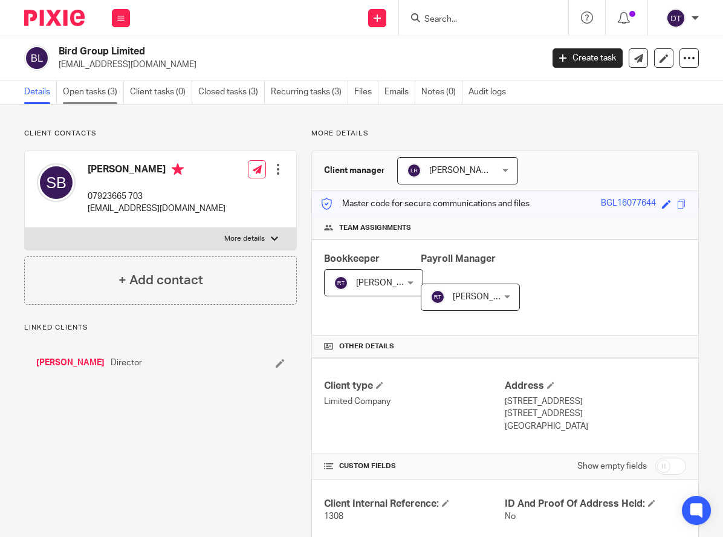
click at [83, 90] on link "Open tasks (3)" at bounding box center [93, 92] width 61 height 24
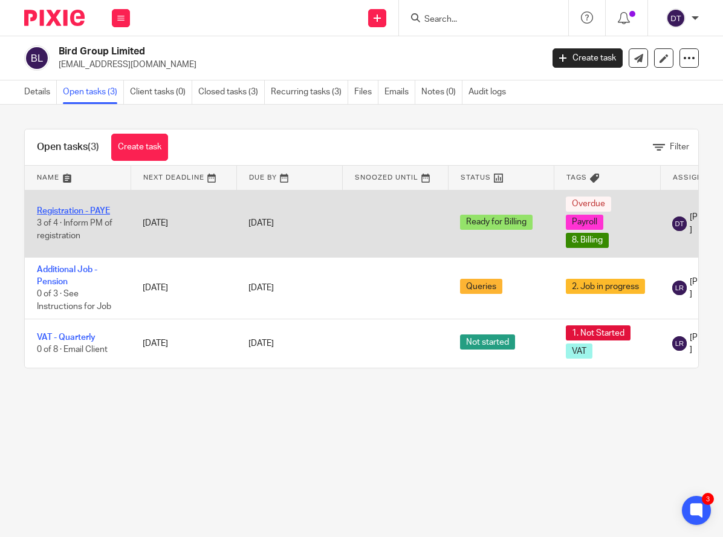
click at [70, 207] on link "Registration - PAYE" at bounding box center [73, 211] width 73 height 8
